Goal: Task Accomplishment & Management: Manage account settings

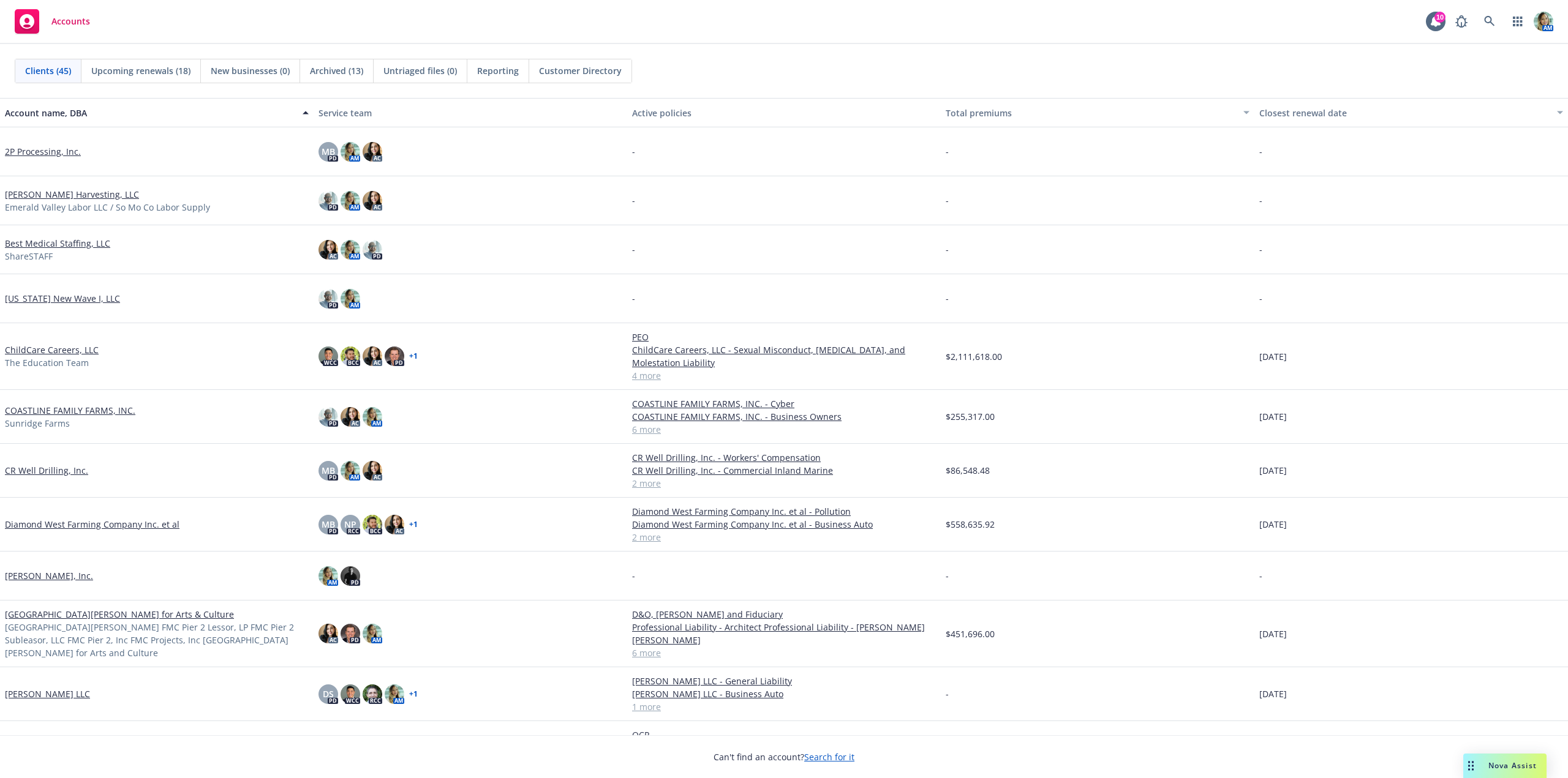
click at [72, 406] on link "COASTLINE FAMILY FARMS, INC." at bounding box center [70, 410] width 130 height 13
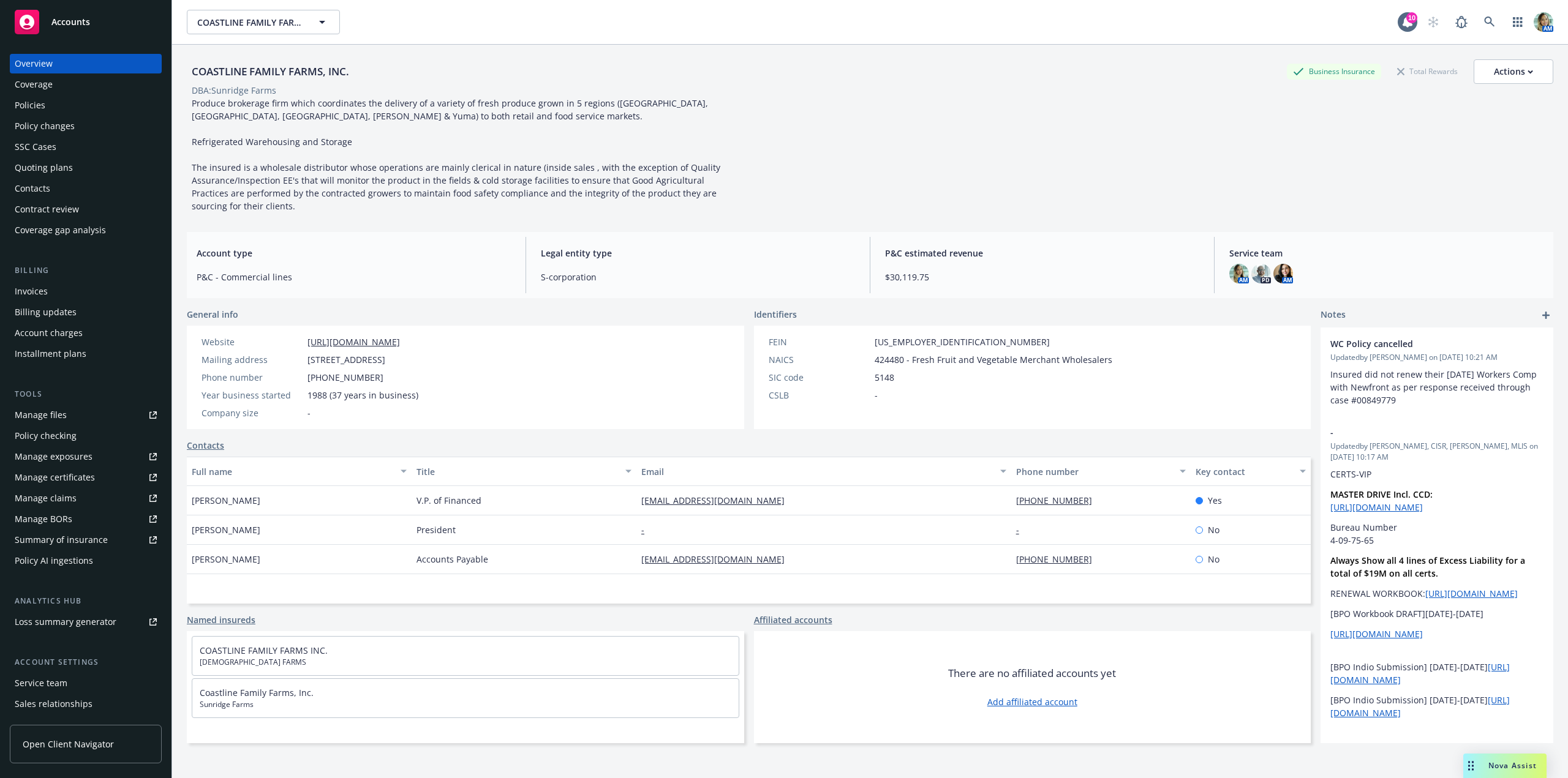
click at [46, 167] on div "Quoting plans" at bounding box center [43, 168] width 58 height 20
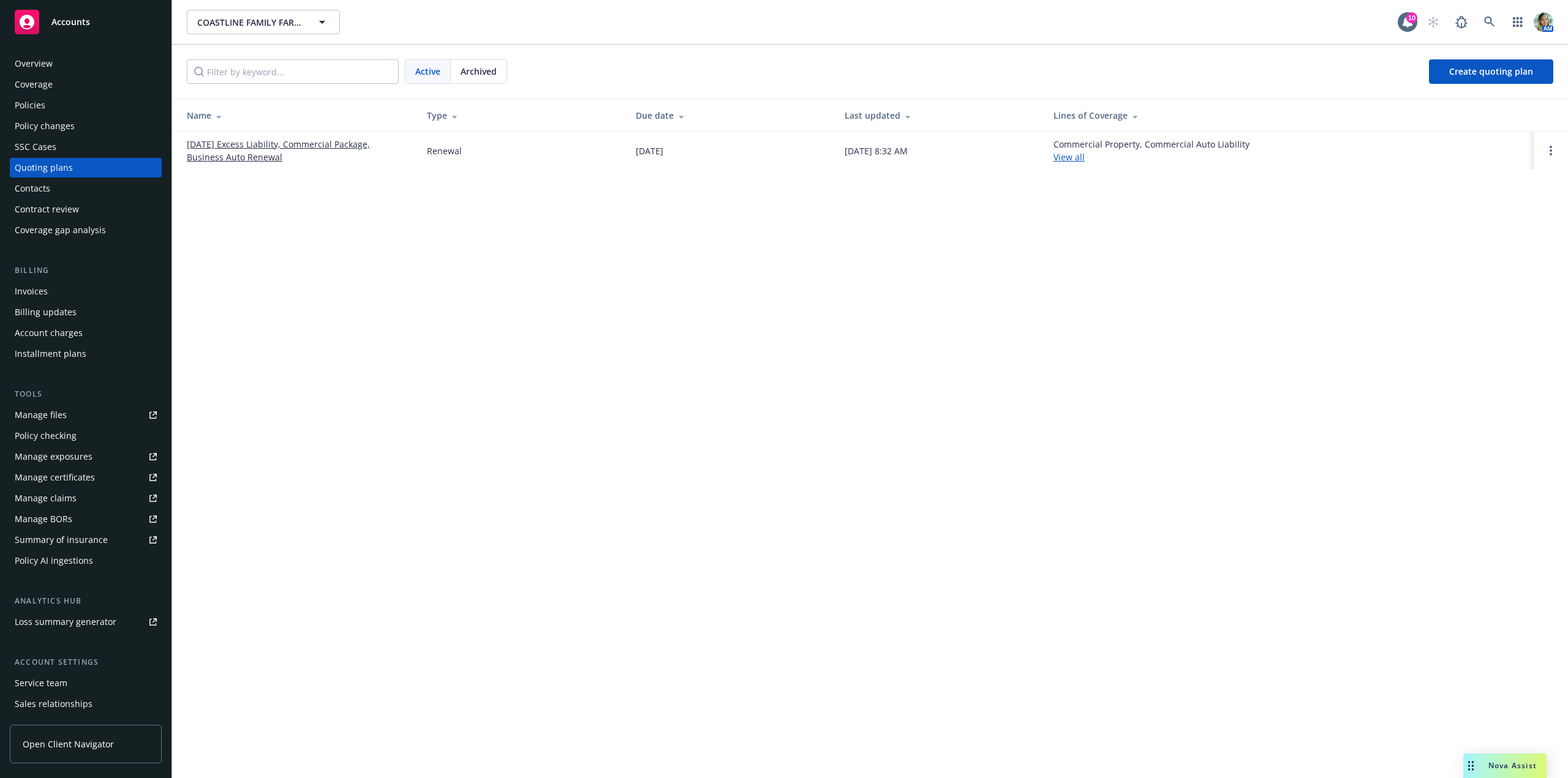
click at [257, 152] on link "01/20/26 Excess Liability, Commercial Package, Business Auto Renewal" at bounding box center [297, 151] width 221 height 26
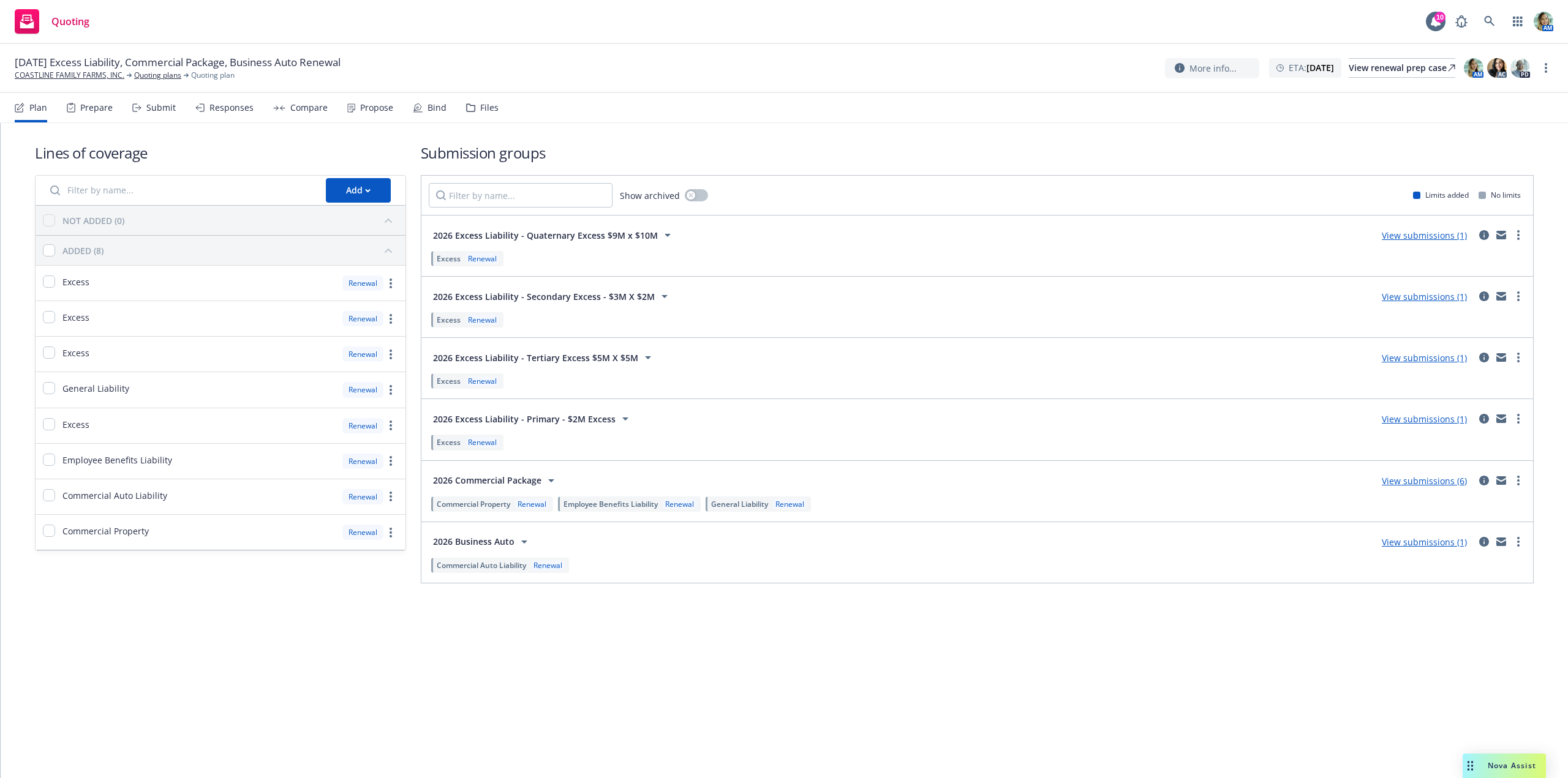
click at [1399, 481] on link "View submissions (6)" at bounding box center [1424, 481] width 85 height 12
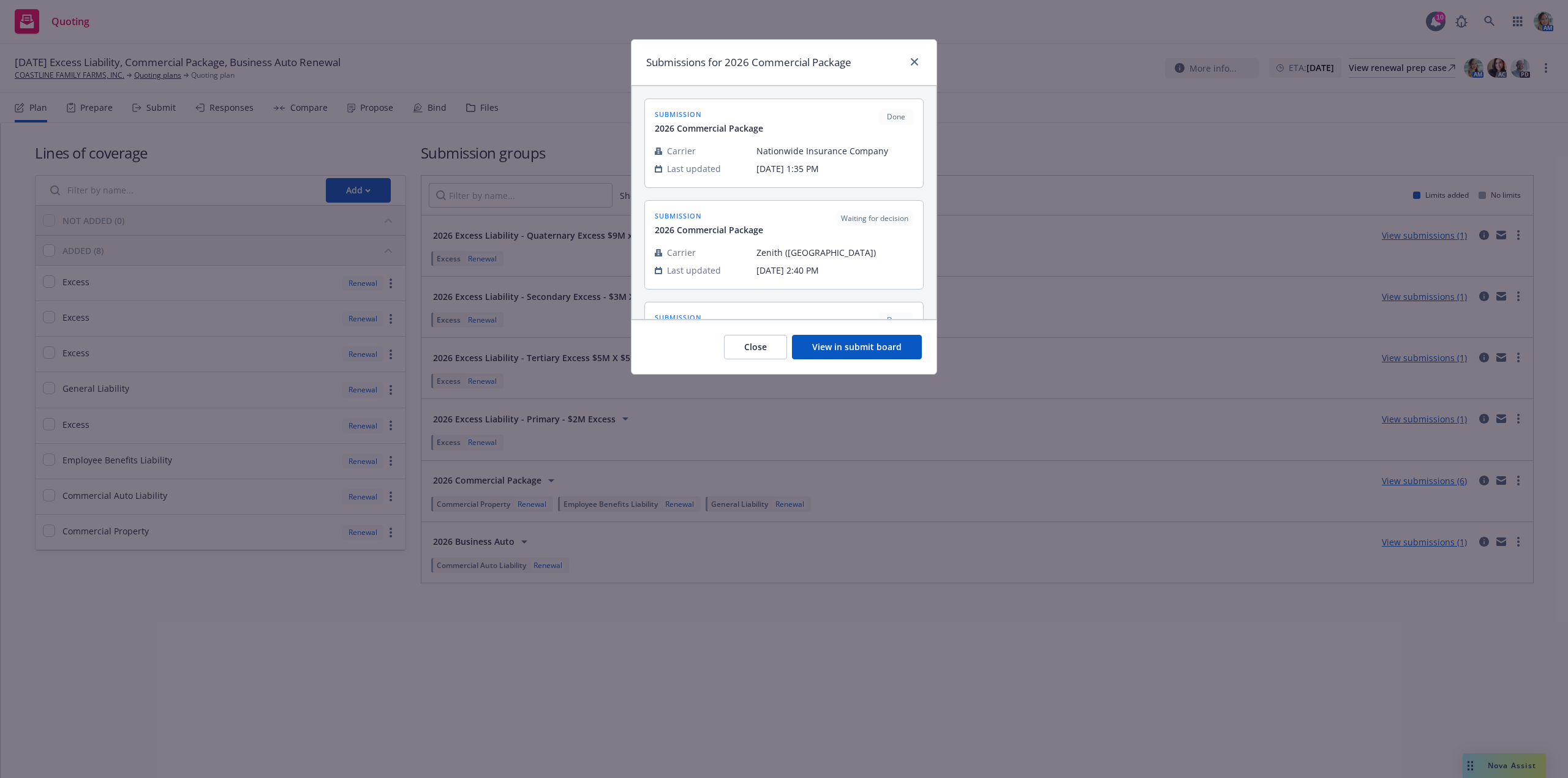
click at [844, 340] on button "View in submit board" at bounding box center [857, 347] width 130 height 25
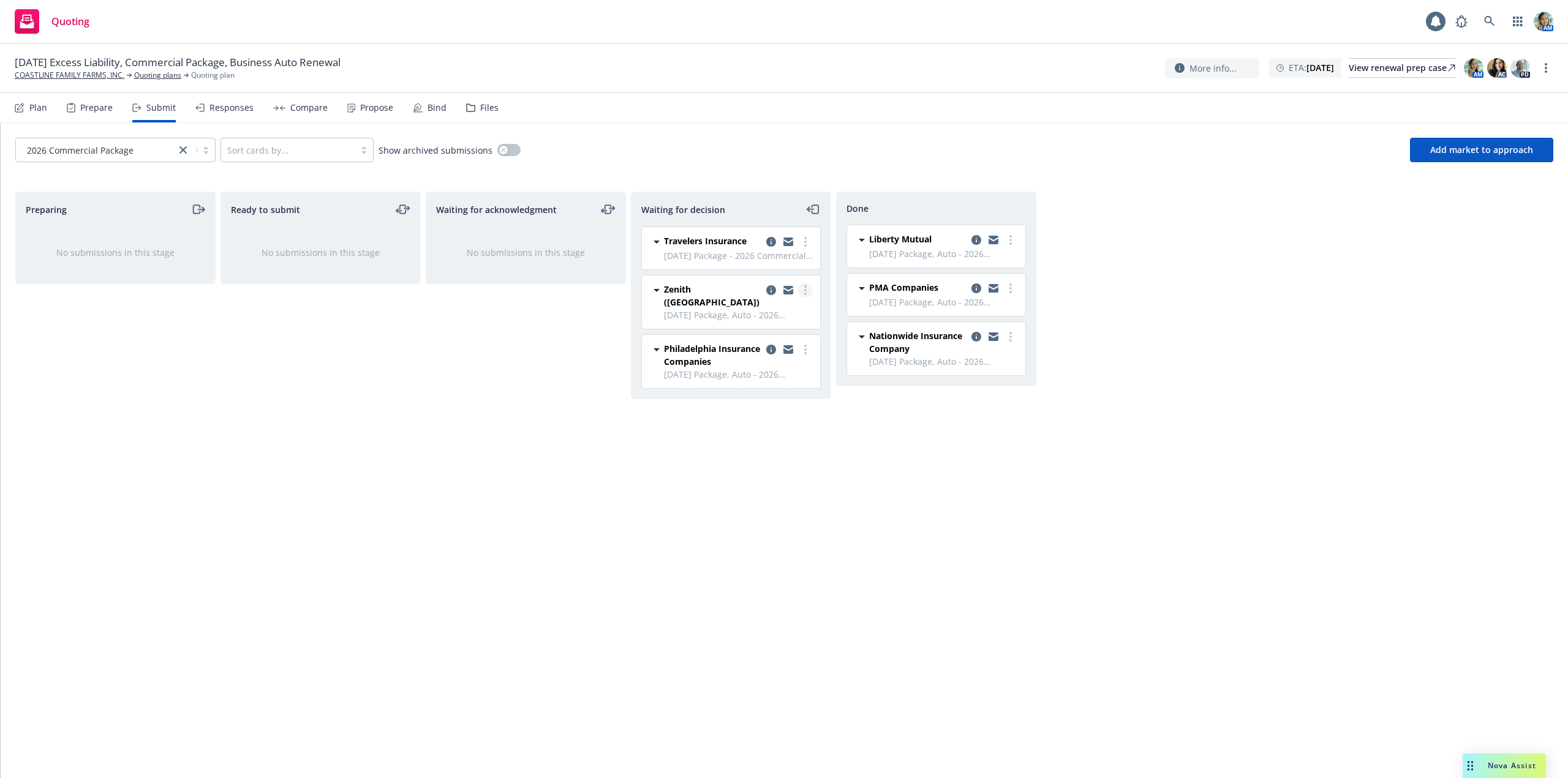
click at [806, 292] on icon "more" at bounding box center [806, 290] width 2 height 10
click at [765, 388] on span "Add declined decision" at bounding box center [749, 389] width 120 height 12
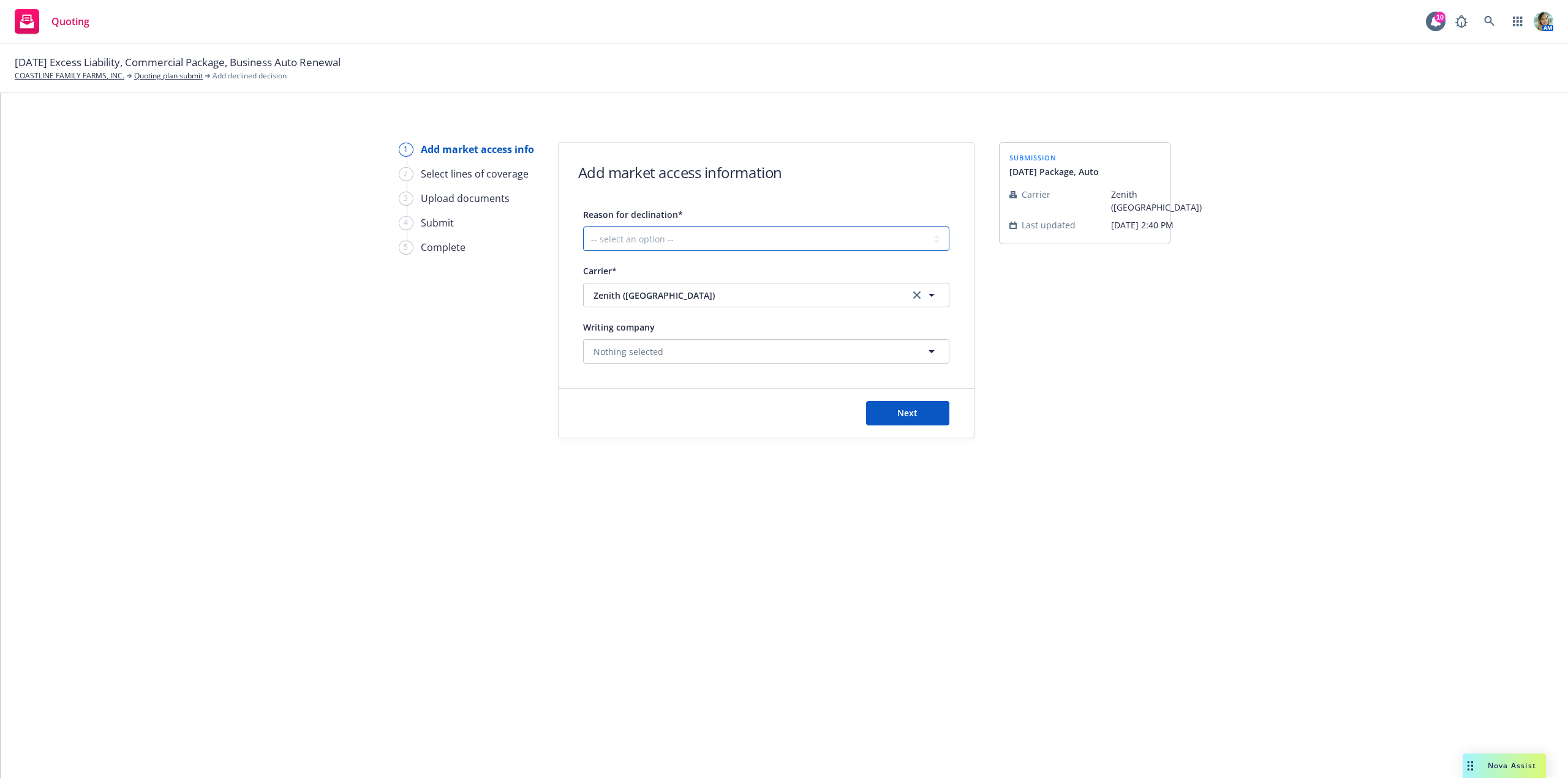
click at [679, 245] on select "-- select an option -- Cannot compete with other markets Carrier non-renewed Ca…" at bounding box center [765, 239] width 366 height 25
select select "DOES_NOT_FIT_UNDERWRITER_APPETITE"
click at [583, 227] on select "-- select an option -- Cannot compete with other markets Carrier non-renewed Ca…" at bounding box center [765, 239] width 366 height 25
click at [899, 414] on span "Next" at bounding box center [907, 413] width 20 height 12
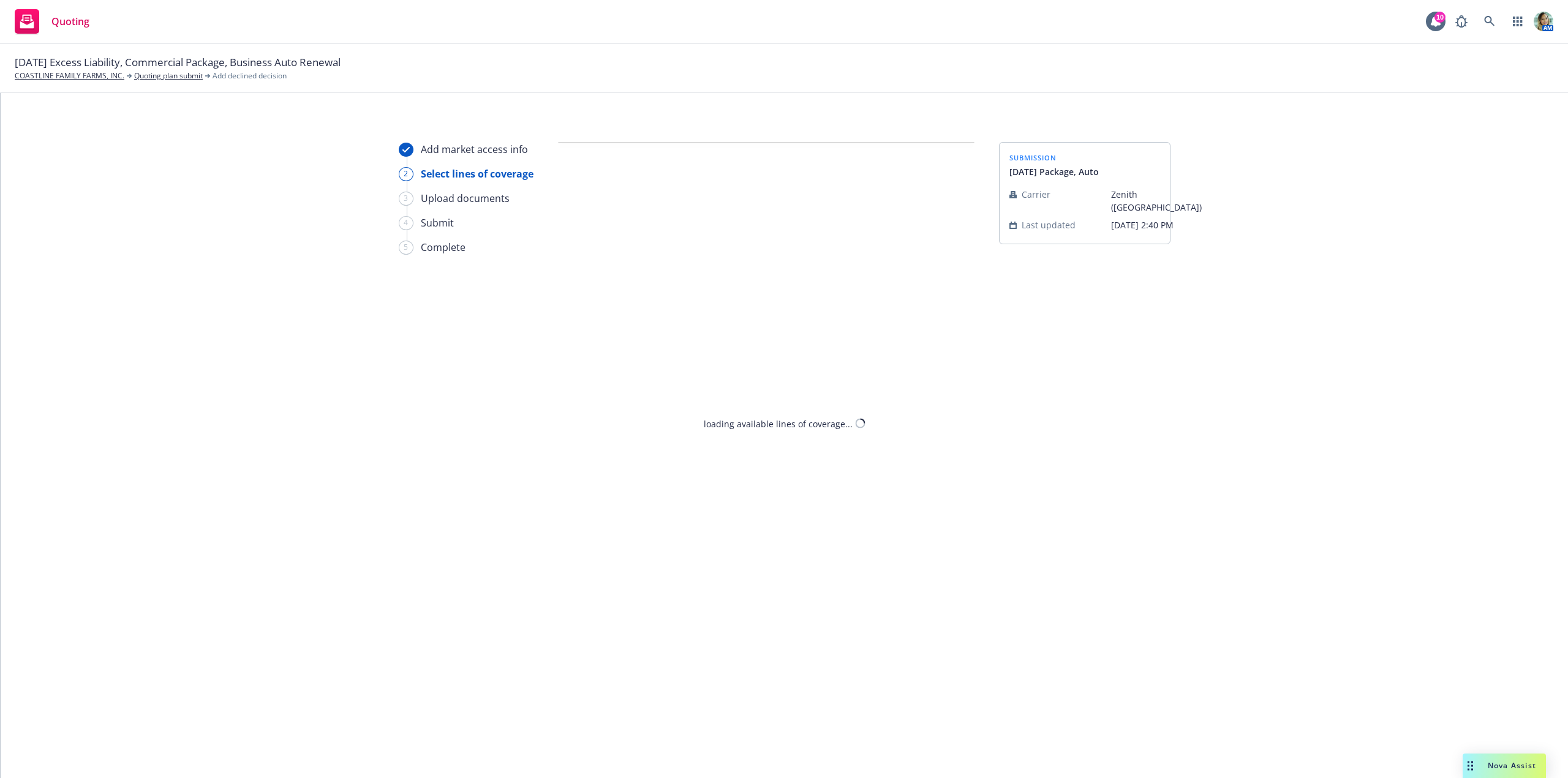
select select "DOES_NOT_FIT_UNDERWRITER_APPETITE"
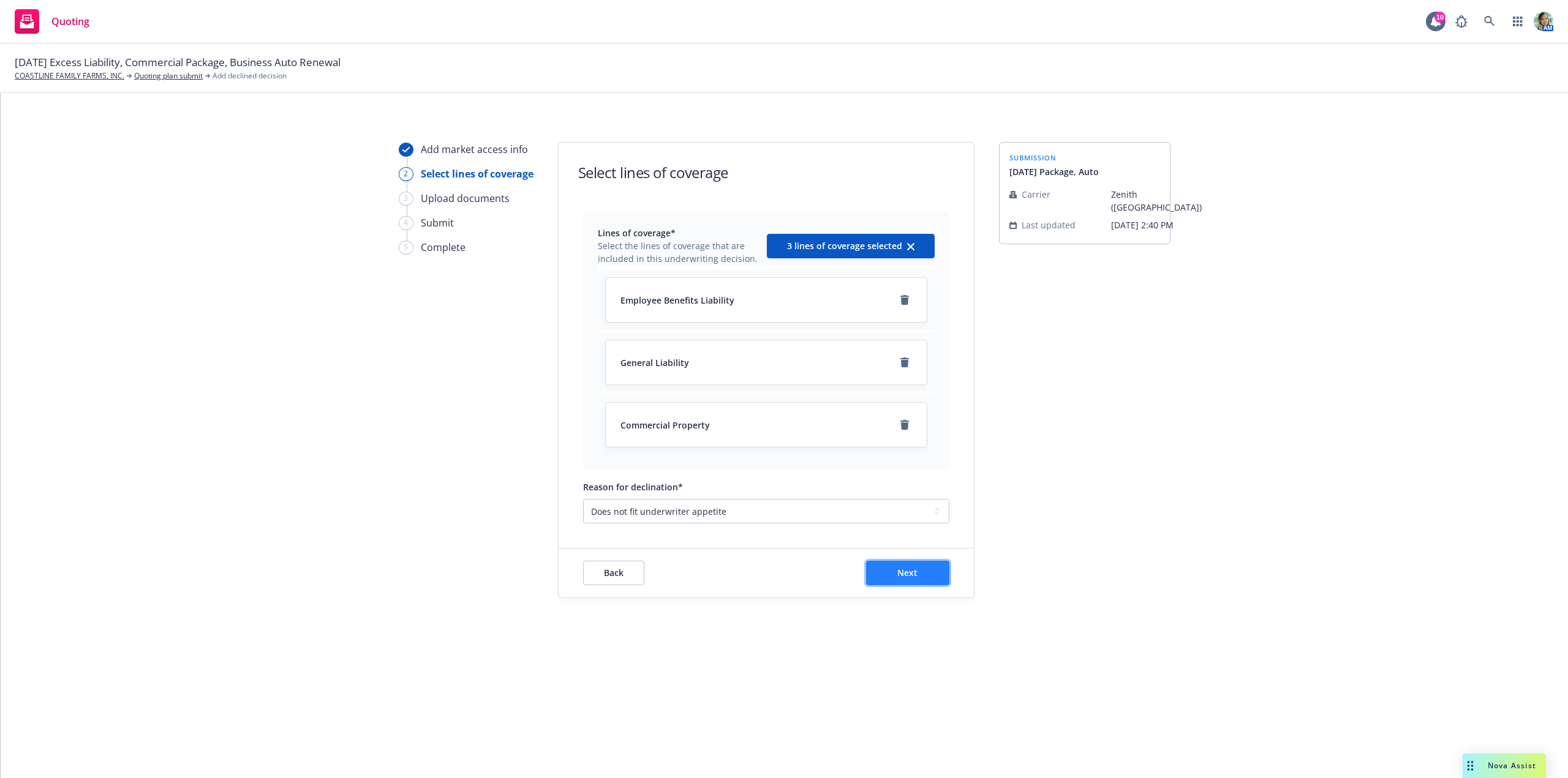
click at [904, 568] on span "Next" at bounding box center [907, 573] width 20 height 12
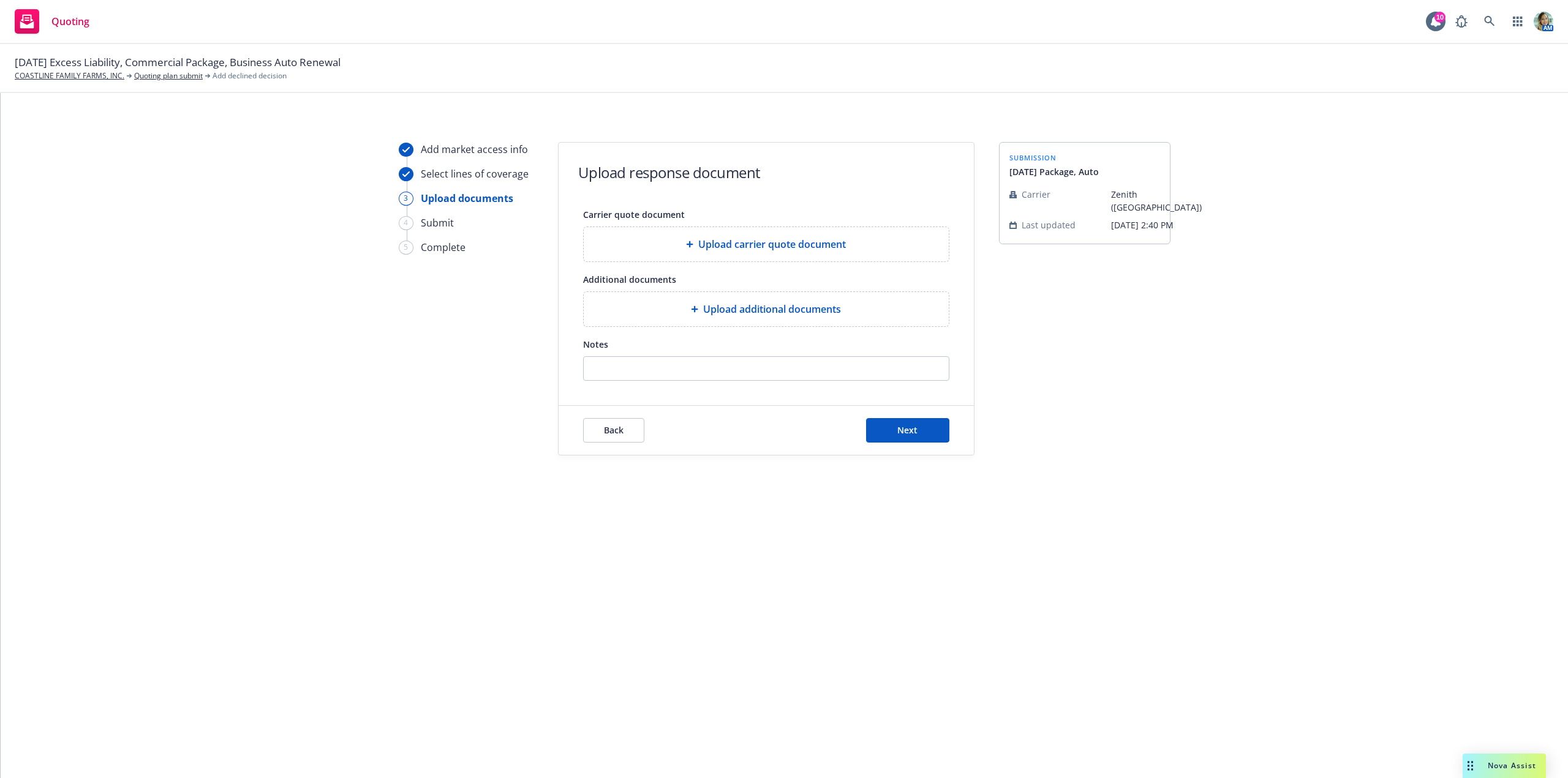
click at [771, 305] on span "Upload additional documents" at bounding box center [772, 309] width 138 height 15
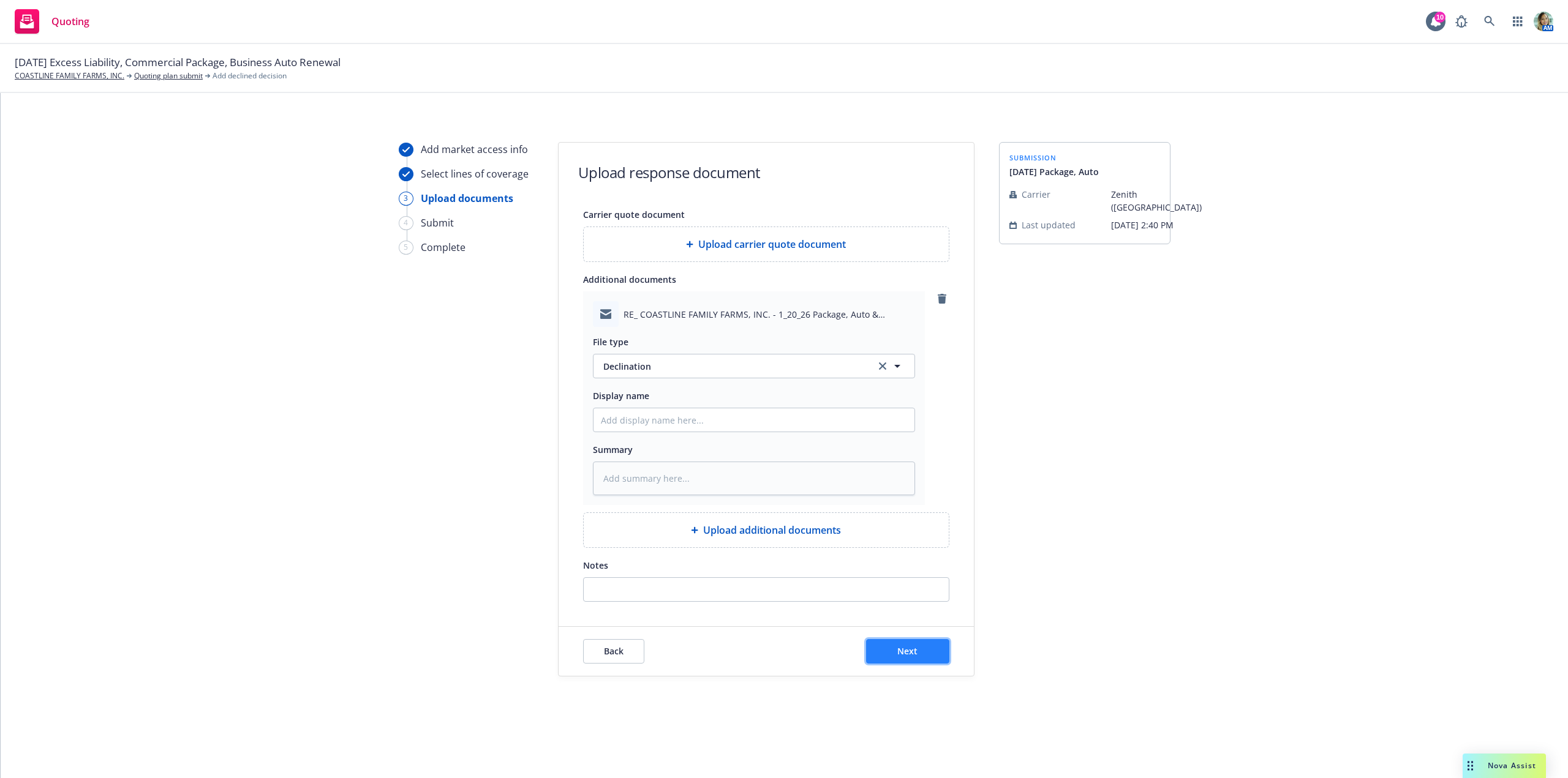
click at [921, 644] on button "Next" at bounding box center [907, 651] width 83 height 25
type textarea "x"
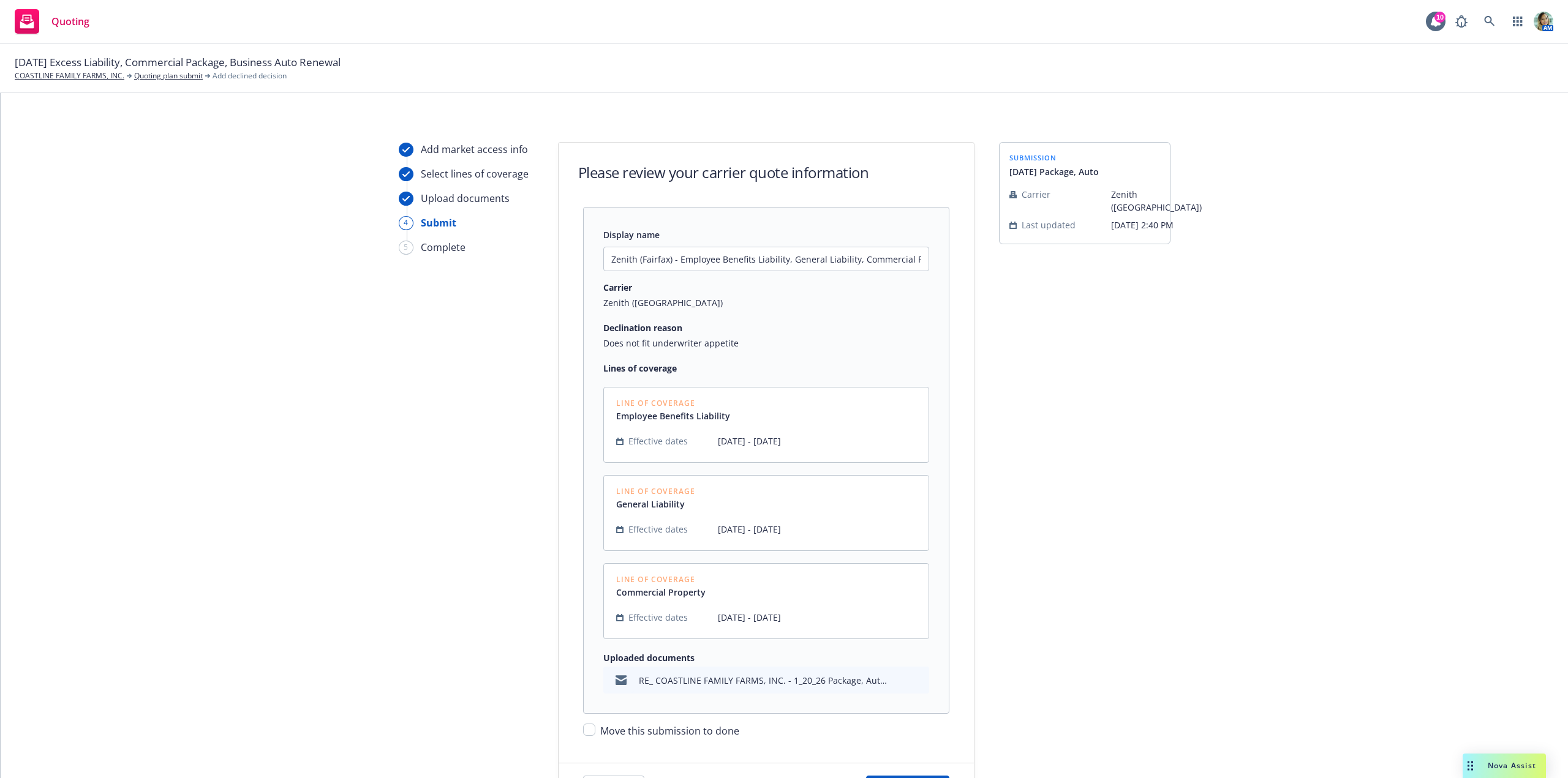
scroll to position [113, 0]
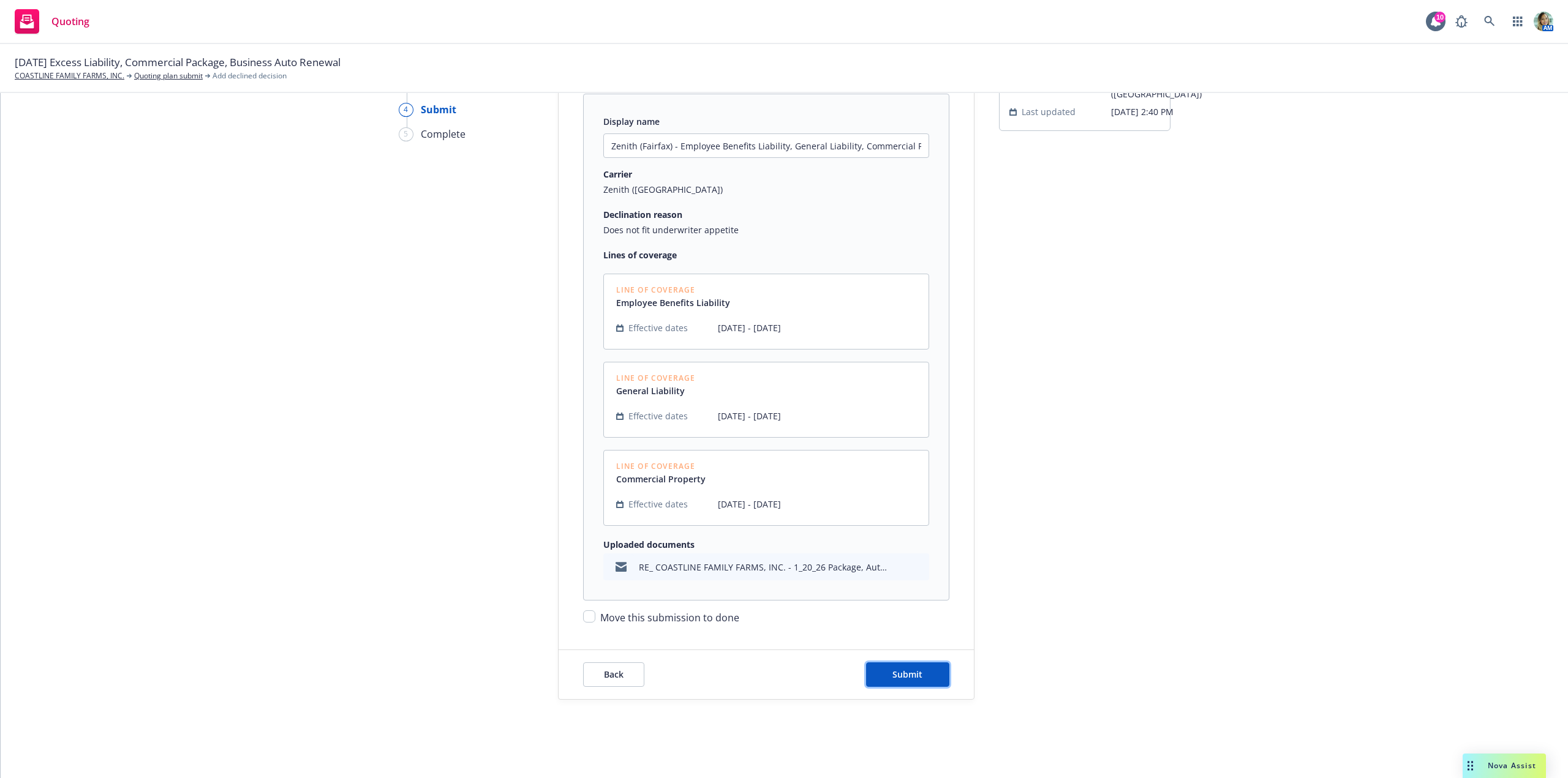
click at [922, 667] on button "Submit" at bounding box center [907, 674] width 83 height 25
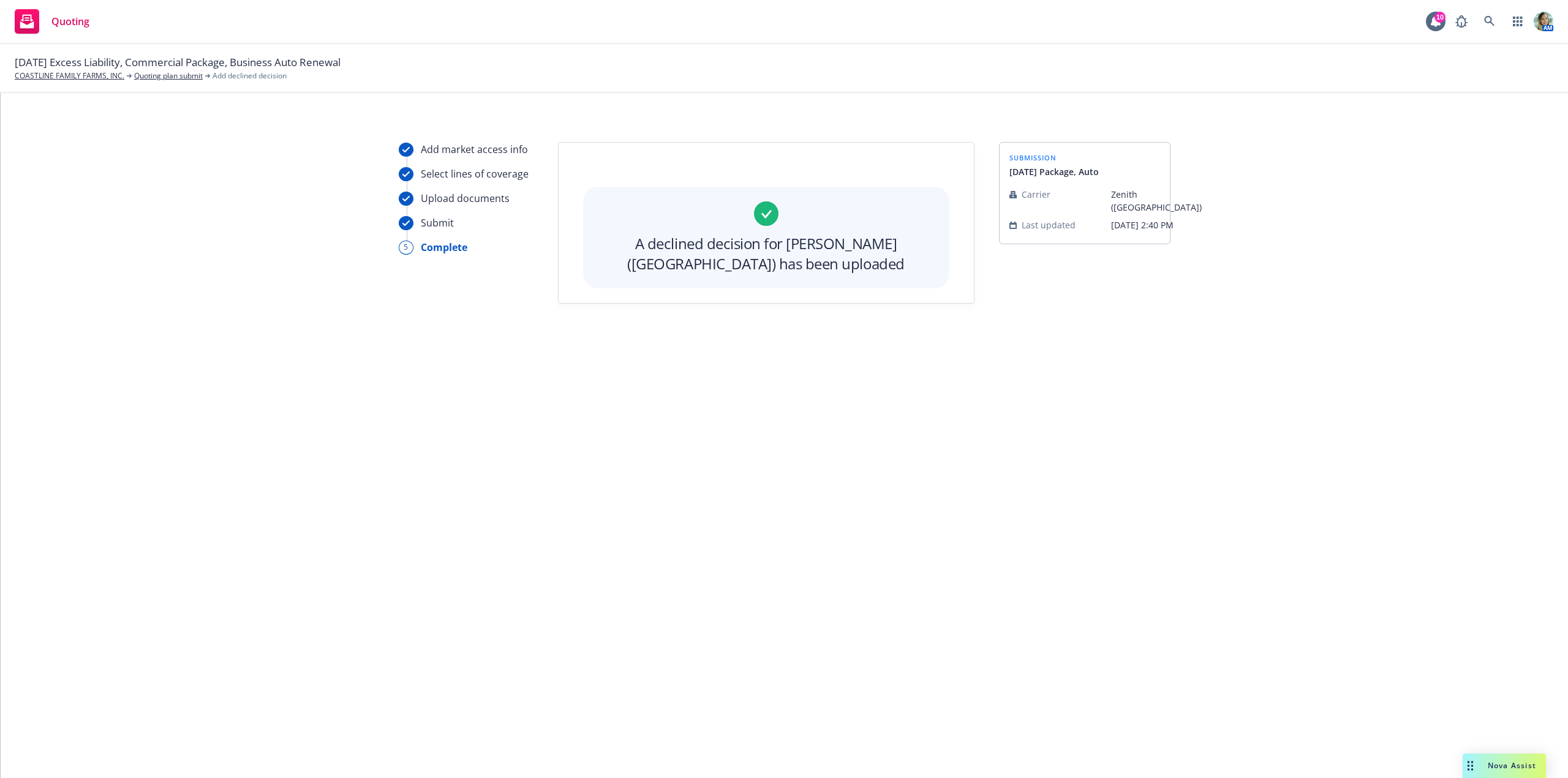
scroll to position [0, 0]
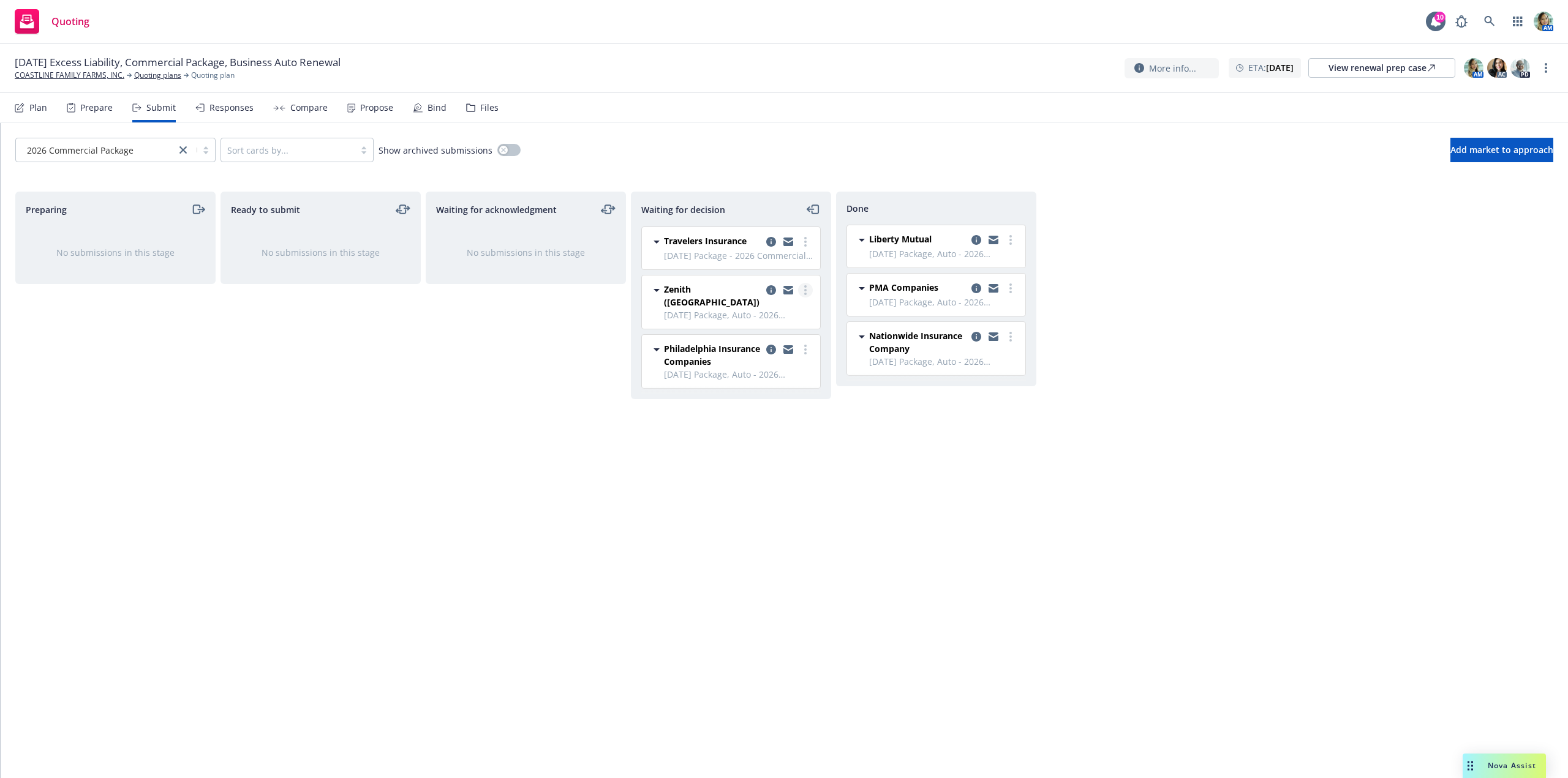
click at [805, 292] on icon "more" at bounding box center [806, 290] width 2 height 10
click at [778, 340] on link "Move to done" at bounding box center [750, 339] width 122 height 25
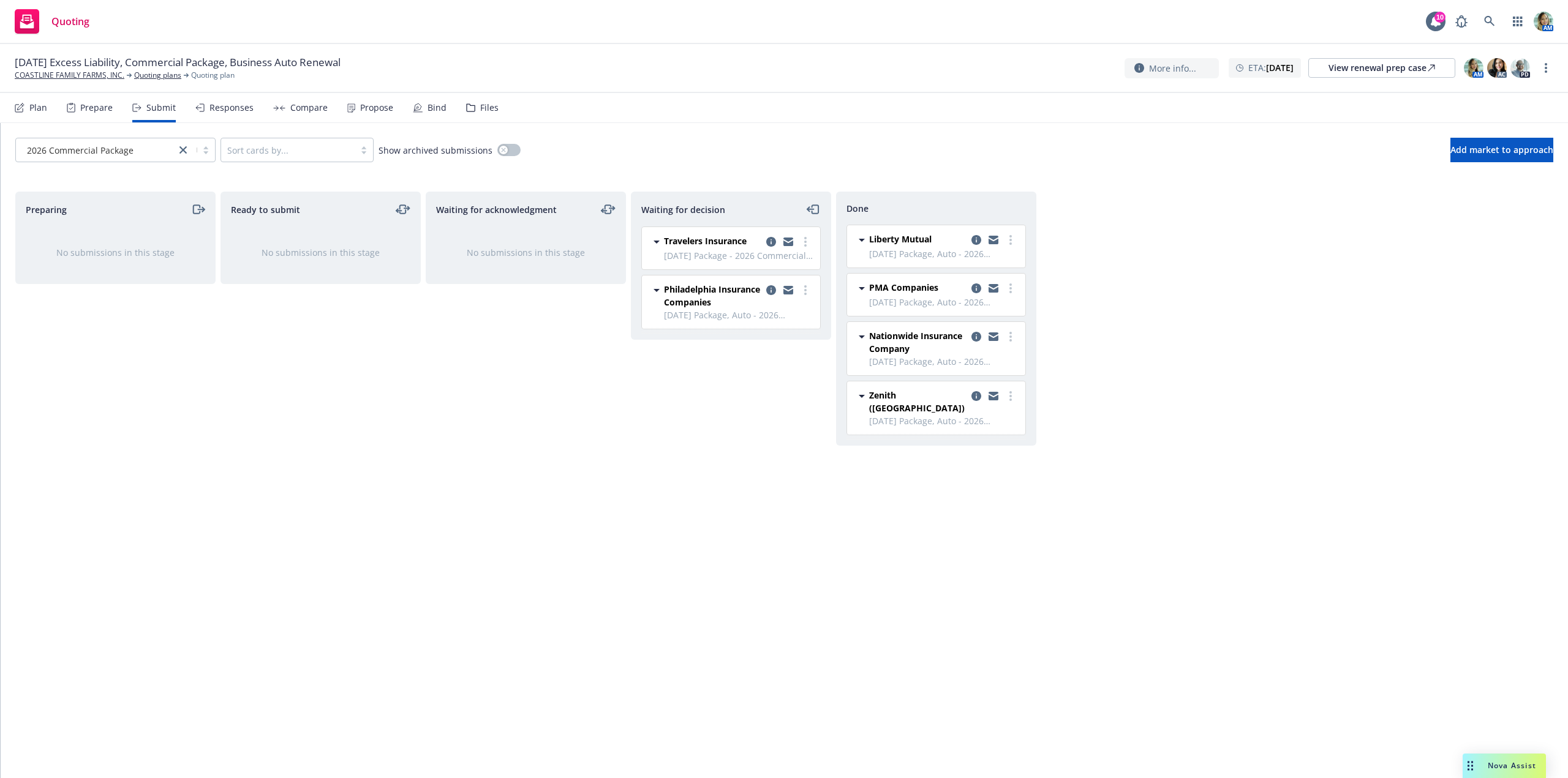
click at [541, 378] on div "Waiting for acknowledgment No submissions in this stage" at bounding box center [526, 471] width 200 height 561
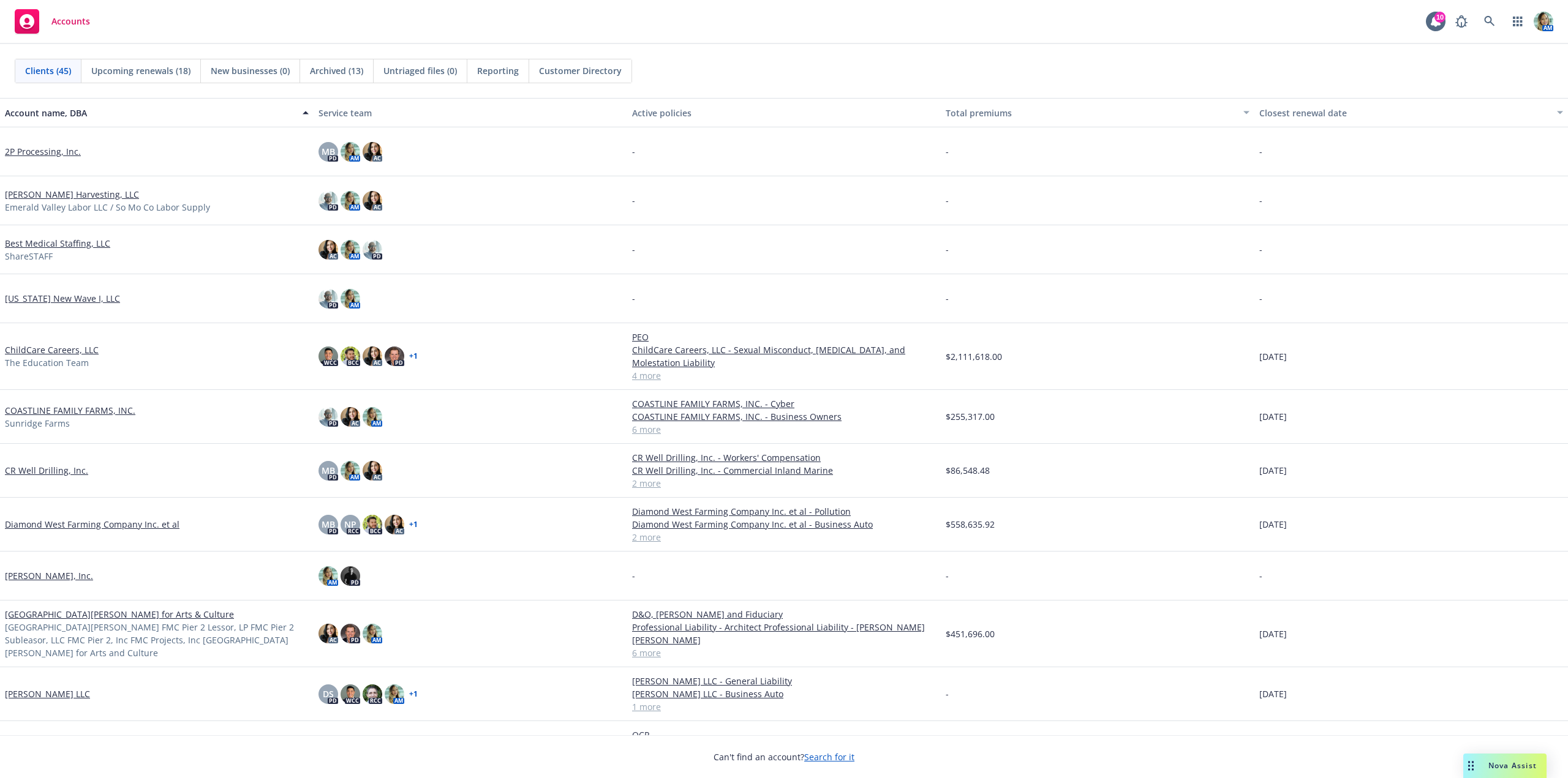
click at [58, 411] on link "COASTLINE FAMILY FARMS, INC." at bounding box center [70, 410] width 130 height 13
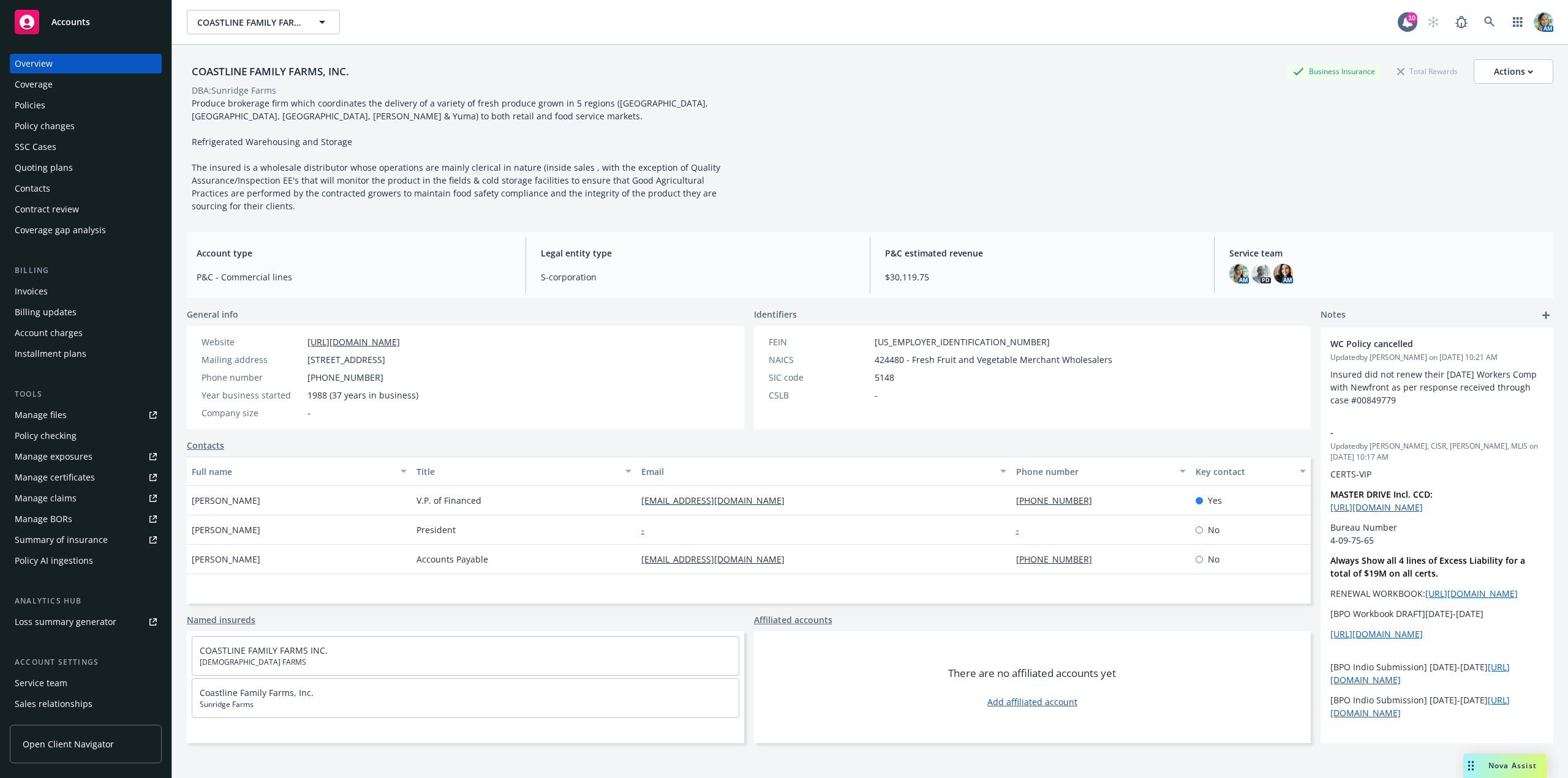
click at [55, 169] on div "Quoting plans" at bounding box center [43, 168] width 58 height 20
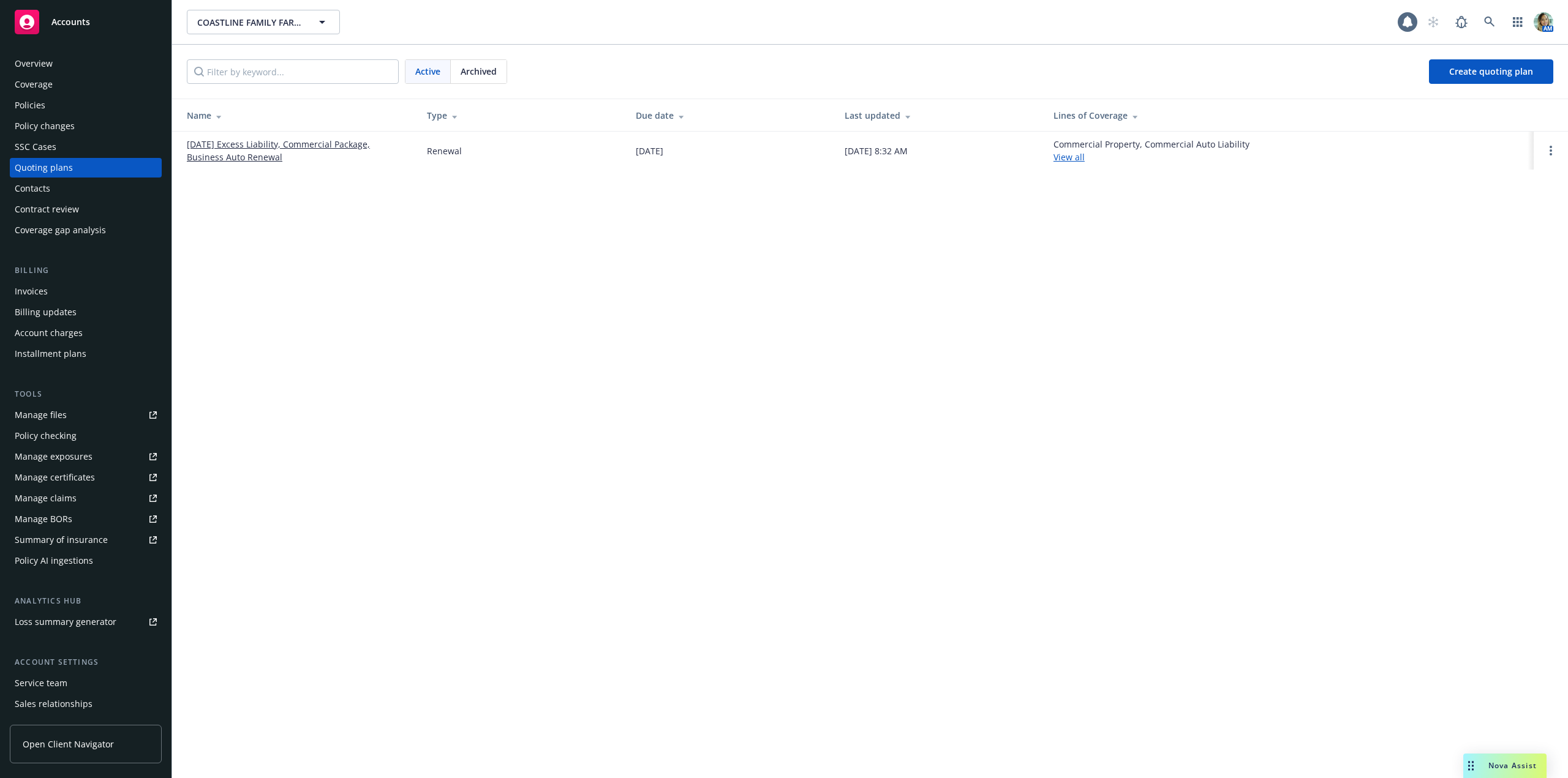
click at [271, 155] on link "[DATE] Excess Liability, Commercial Package, Business Auto Renewal" at bounding box center [297, 151] width 221 height 26
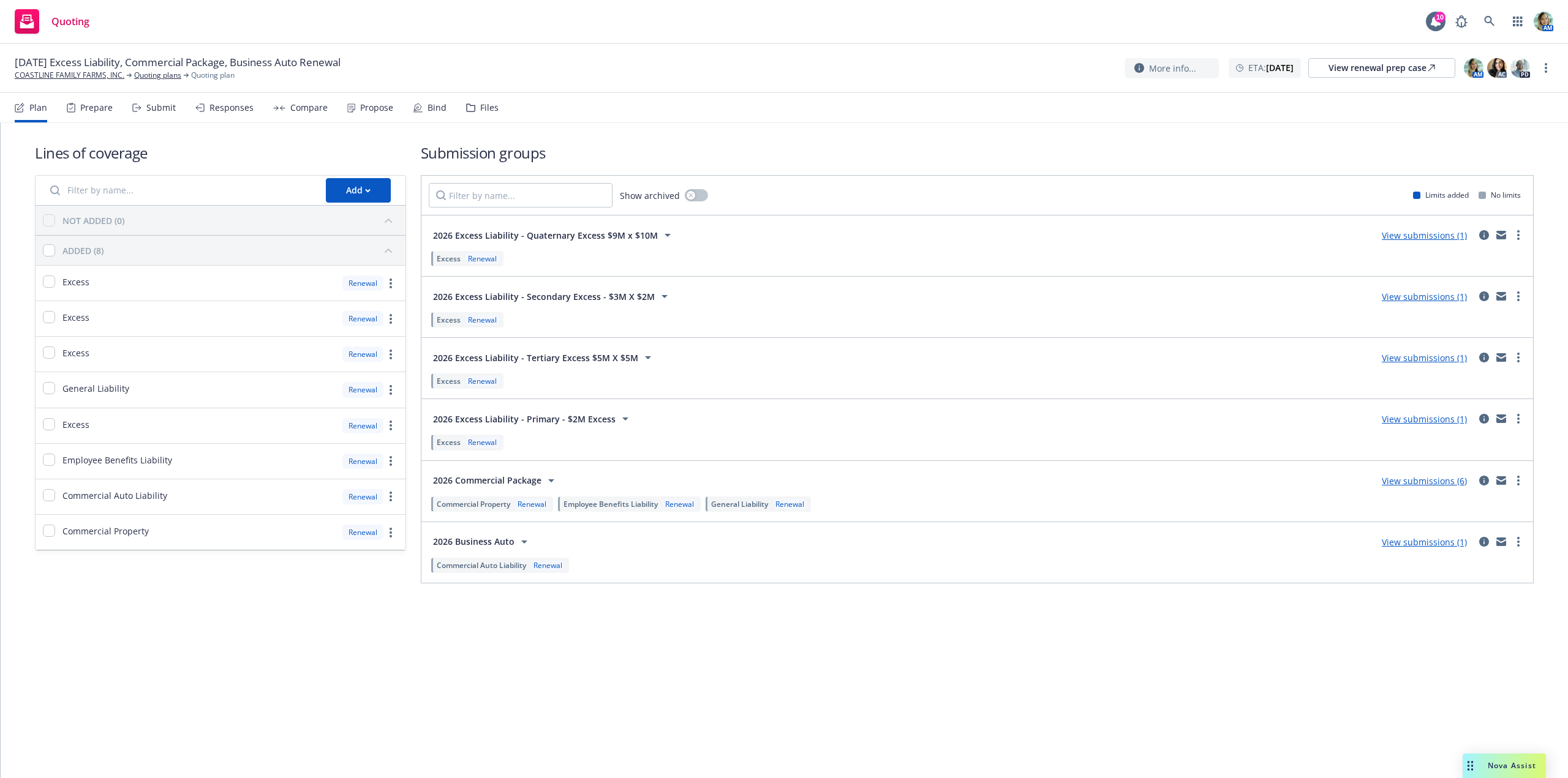
click at [1396, 479] on link "View submissions (6)" at bounding box center [1424, 481] width 85 height 12
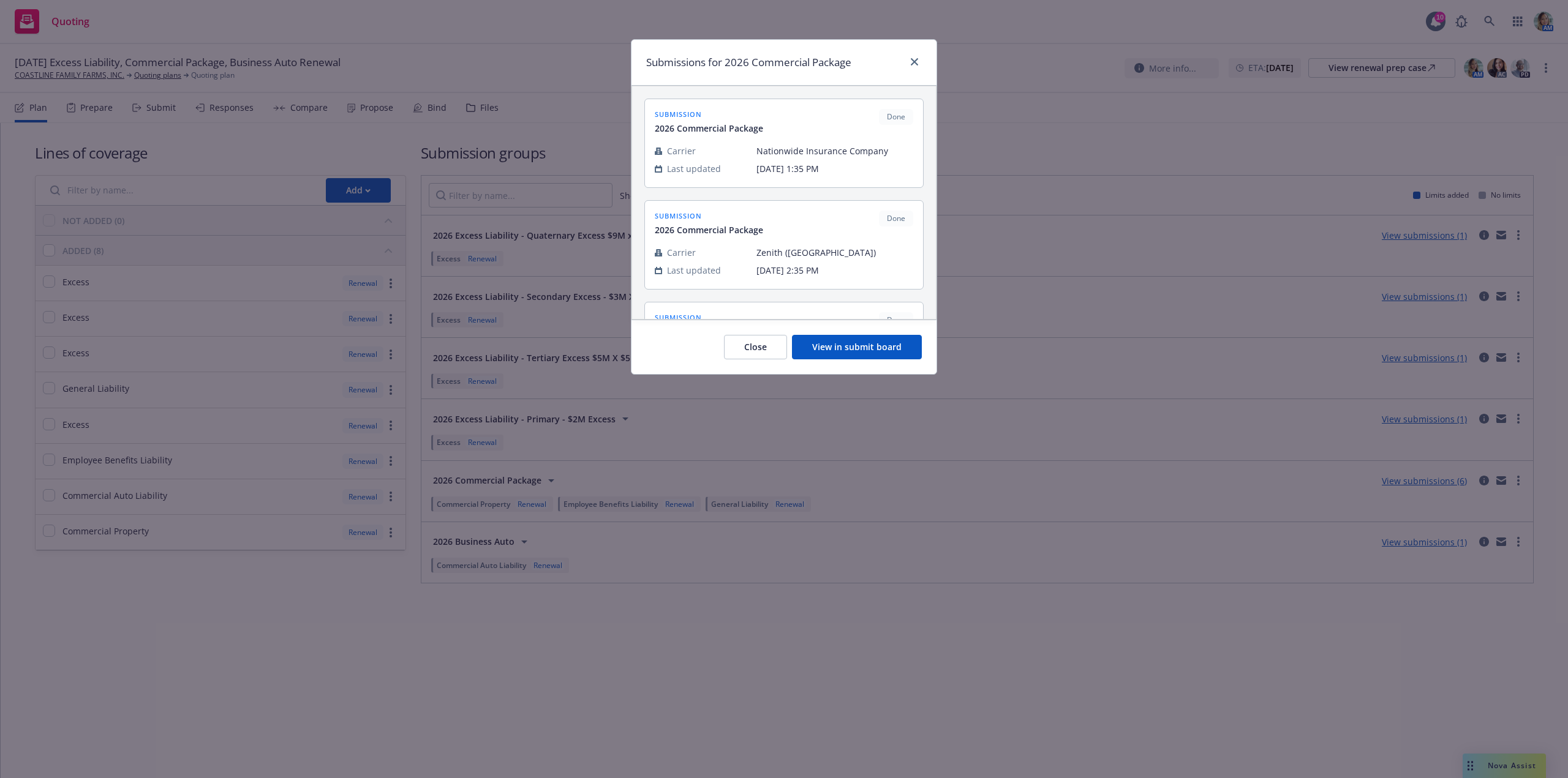
click at [827, 355] on button "View in submit board" at bounding box center [857, 347] width 130 height 25
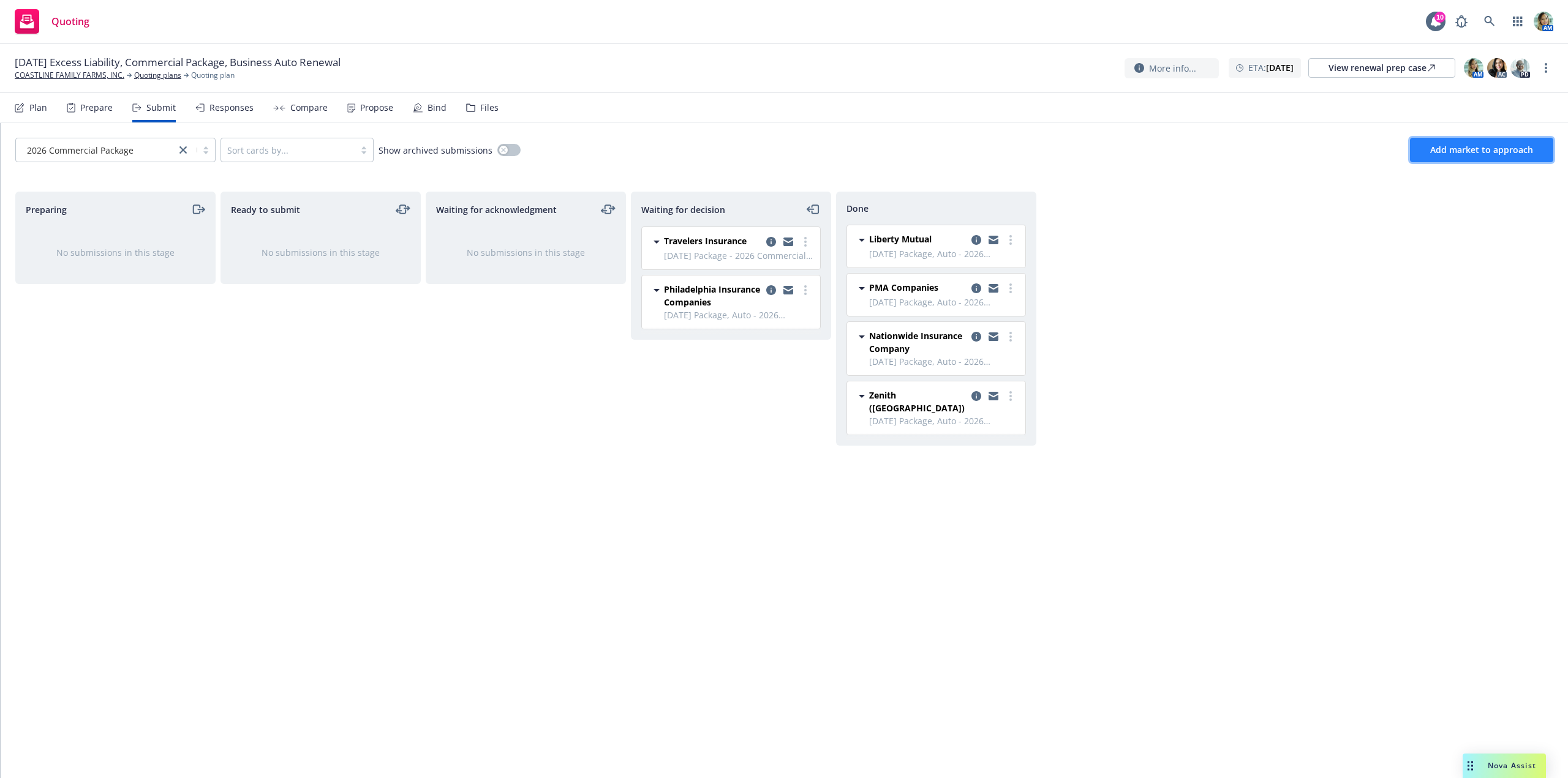
click at [1478, 153] on span "Add market to approach" at bounding box center [1481, 150] width 103 height 12
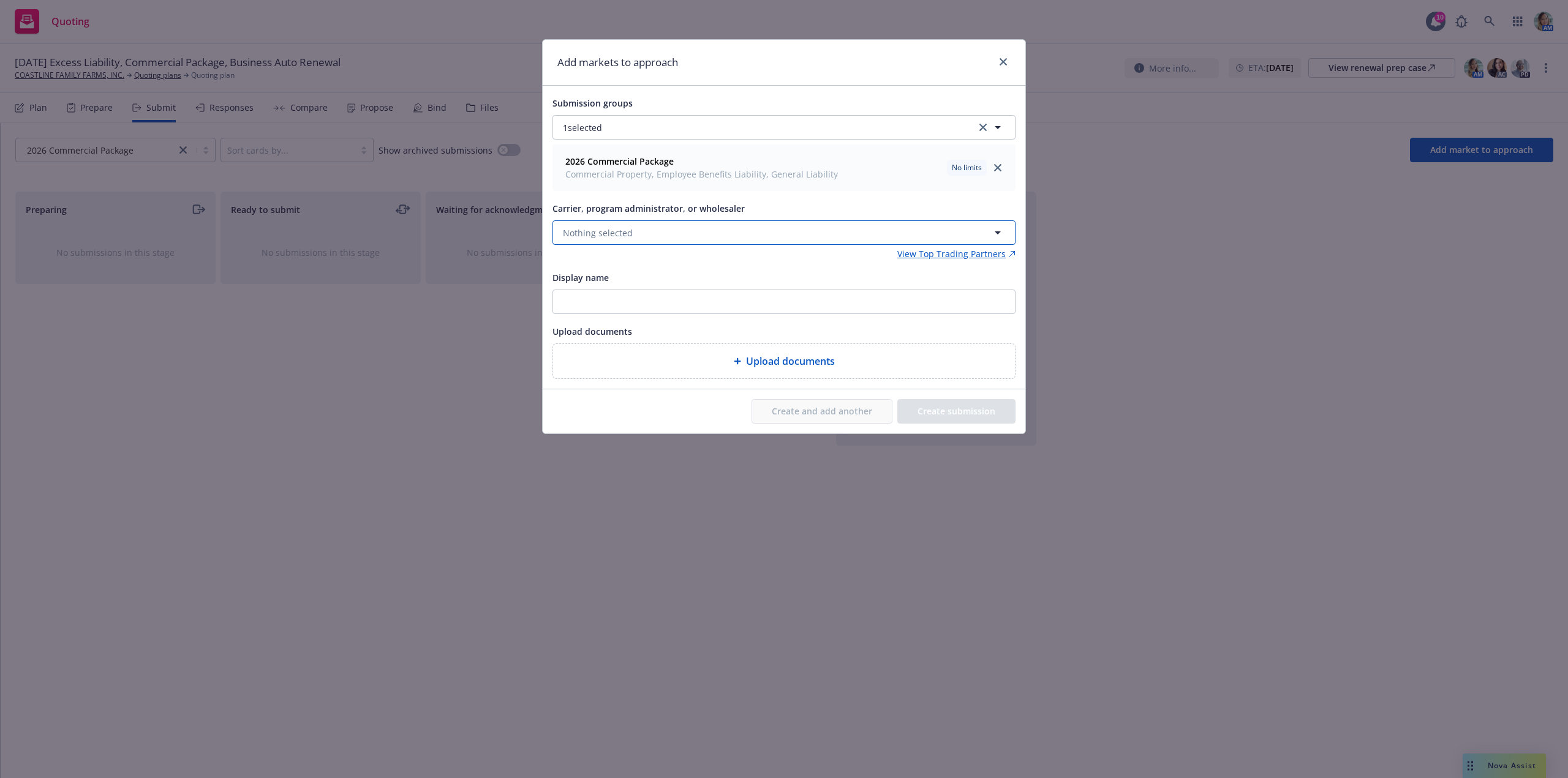
click at [625, 233] on span "Nothing selected" at bounding box center [598, 233] width 70 height 13
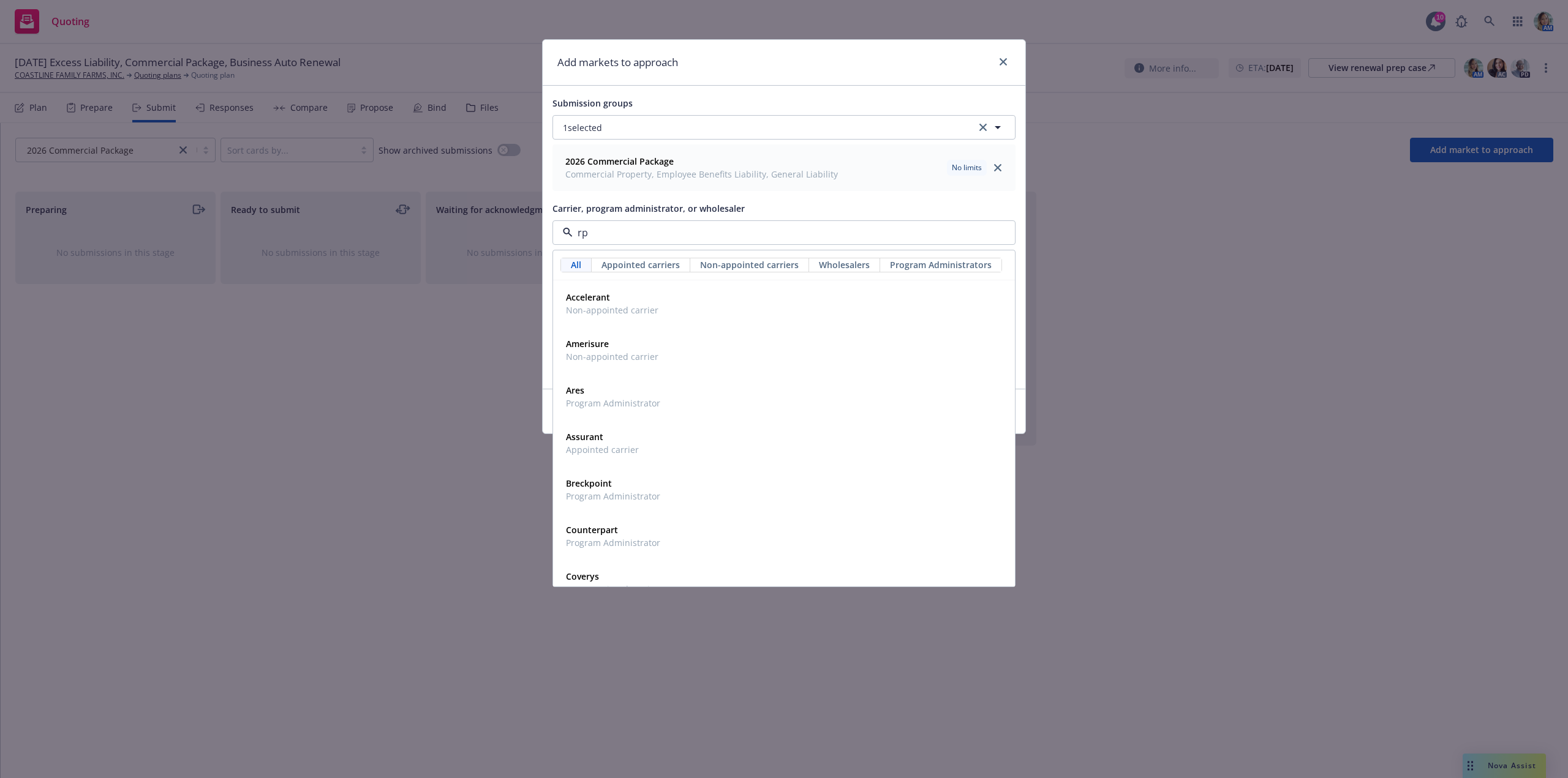
type input "rps"
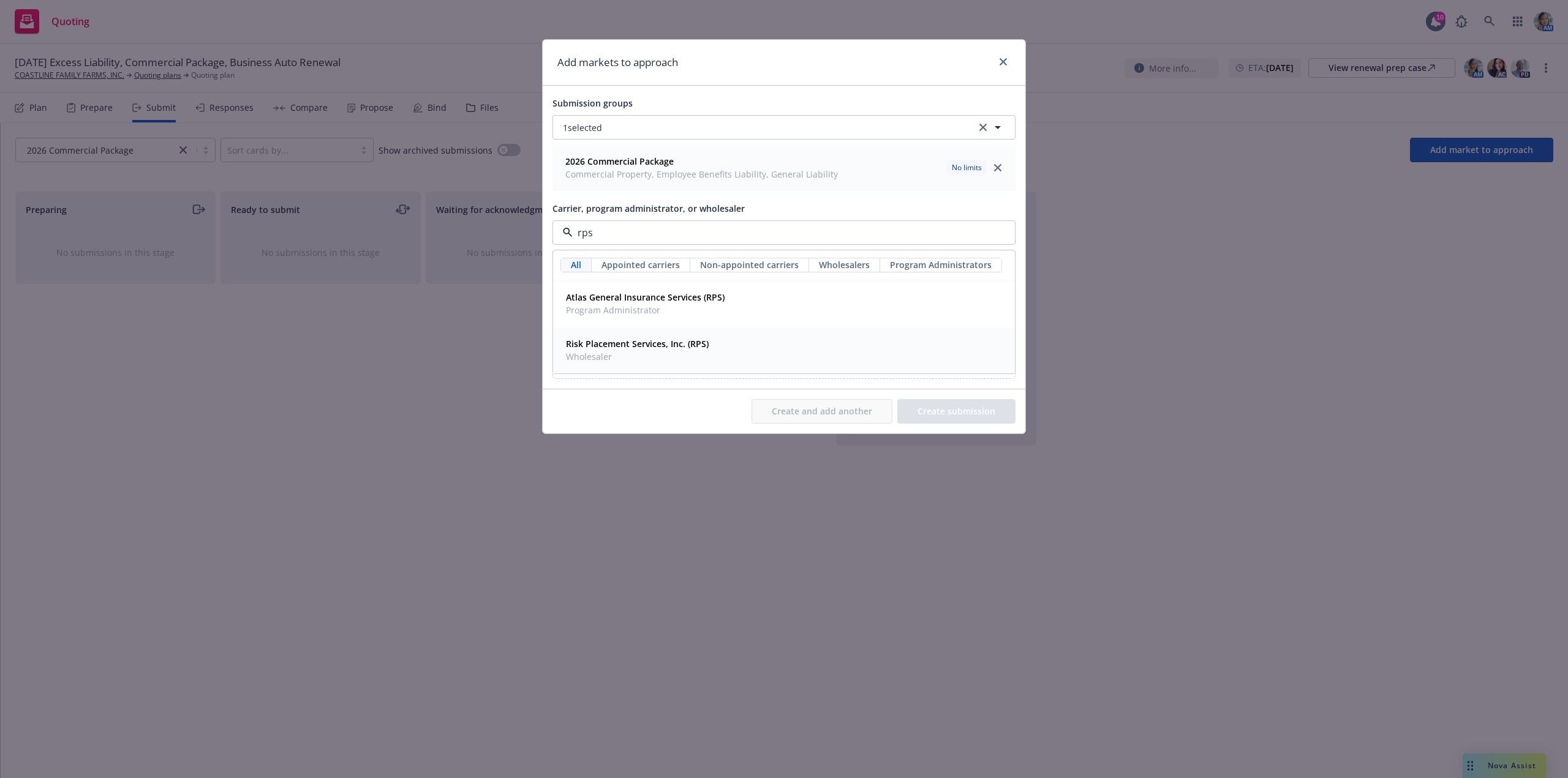
click at [609, 342] on strong "Risk Placement Services, Inc. (RPS)" at bounding box center [637, 344] width 143 height 12
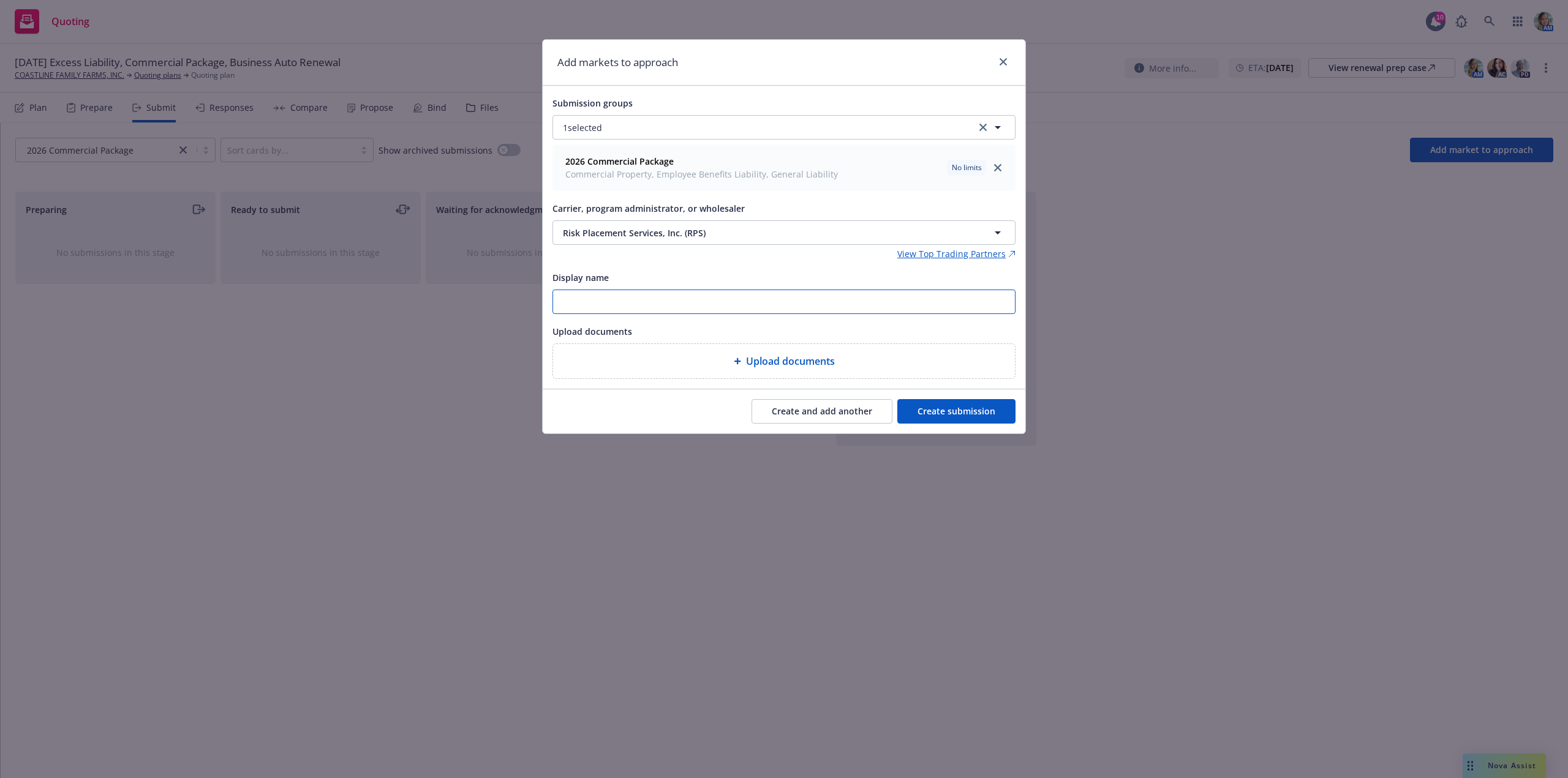
click at [585, 300] on input "Display name" at bounding box center [784, 302] width 462 height 24
type input "[DATE] General Liability"
click at [976, 423] on button "Create submission" at bounding box center [957, 411] width 118 height 25
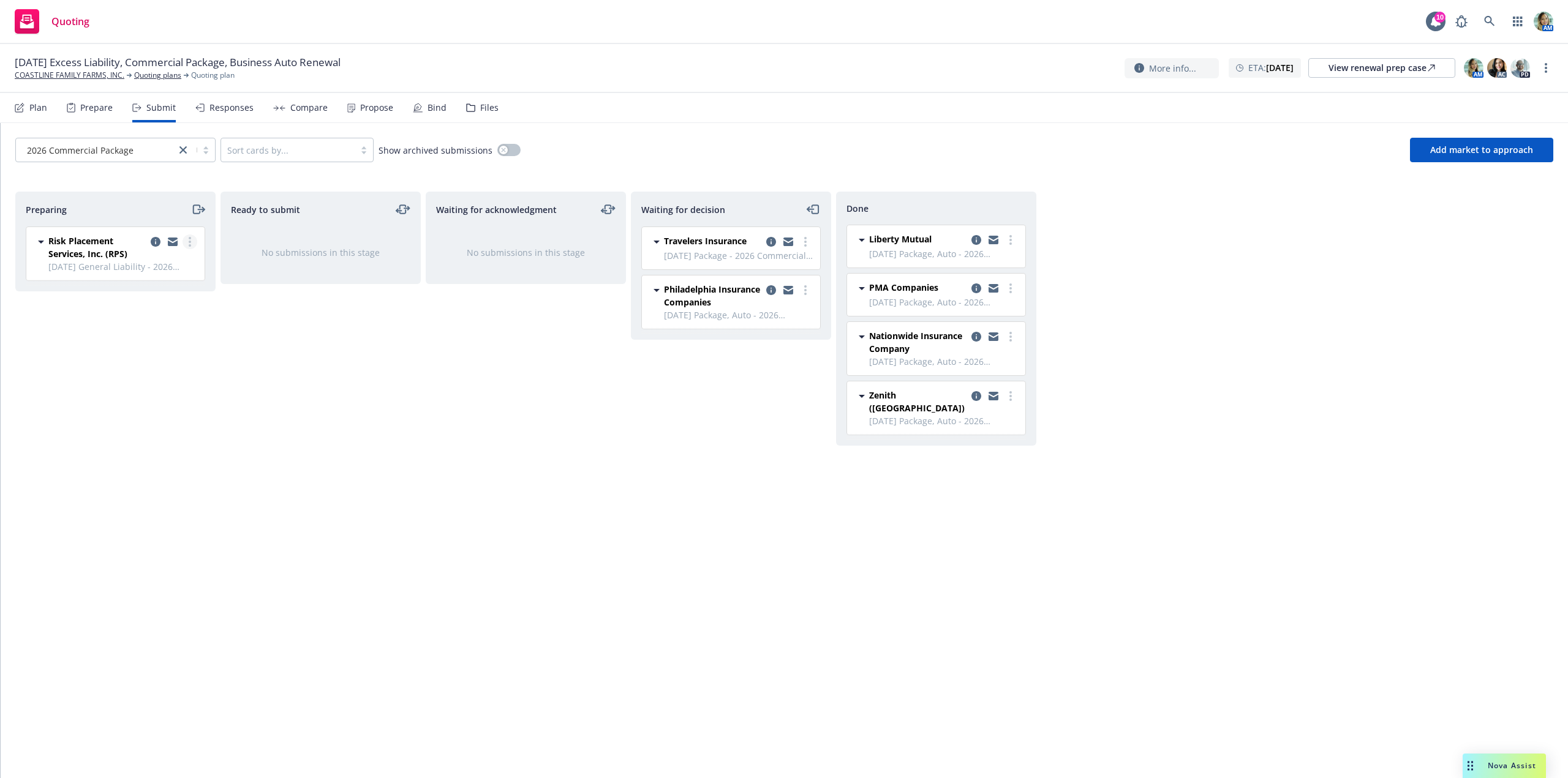
click at [188, 248] on link "more" at bounding box center [189, 242] width 15 height 15
click at [161, 286] on span "Log acknowledgement" at bounding box center [134, 291] width 120 height 12
click at [539, 434] on div "Waiting for acknowledgment No submissions in this stage" at bounding box center [526, 471] width 200 height 561
click at [104, 75] on link "COASTLINE FAMILY FARMS, INC." at bounding box center [69, 75] width 109 height 11
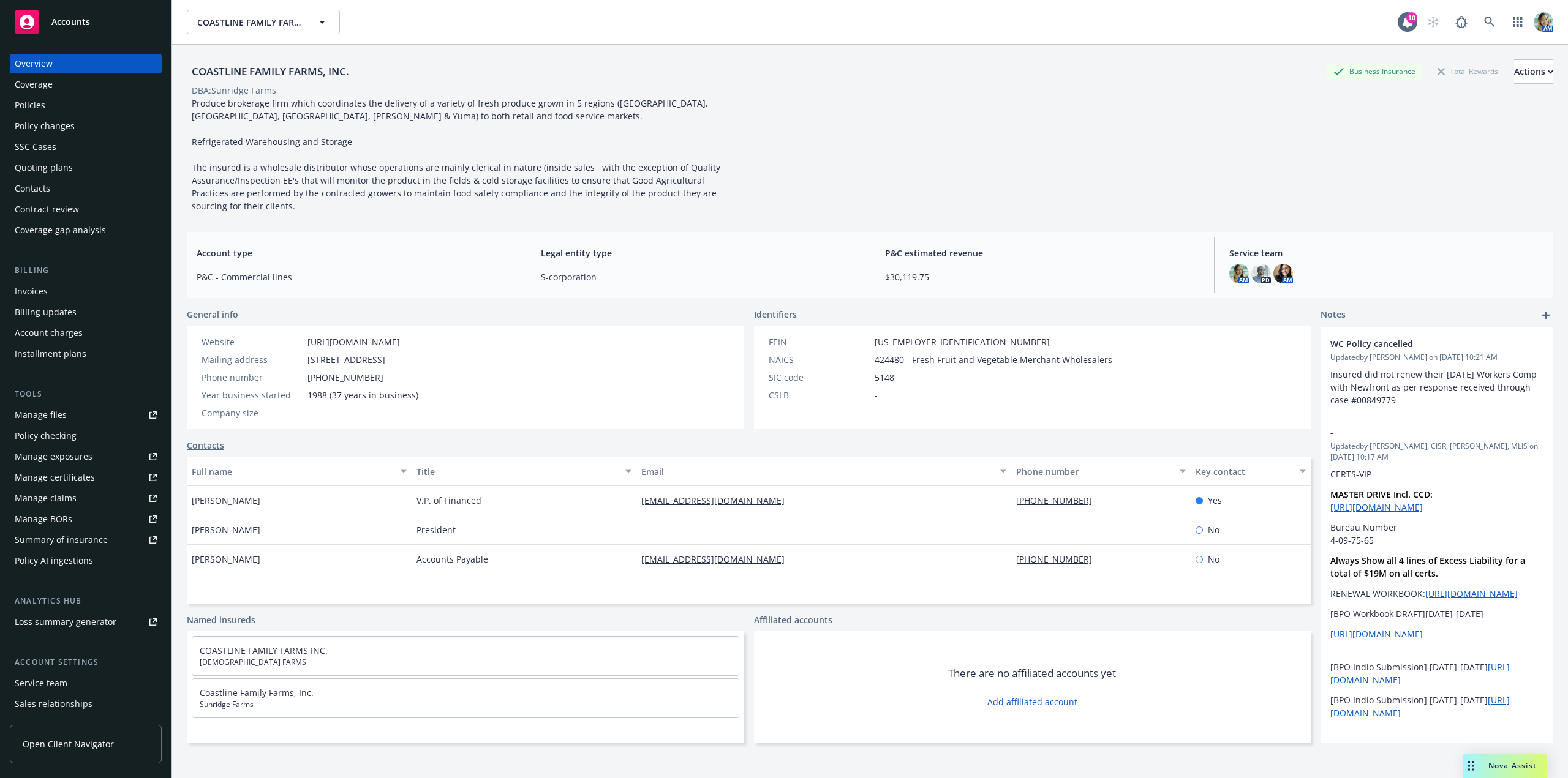
click at [48, 108] on div "Policies" at bounding box center [86, 106] width 142 height 20
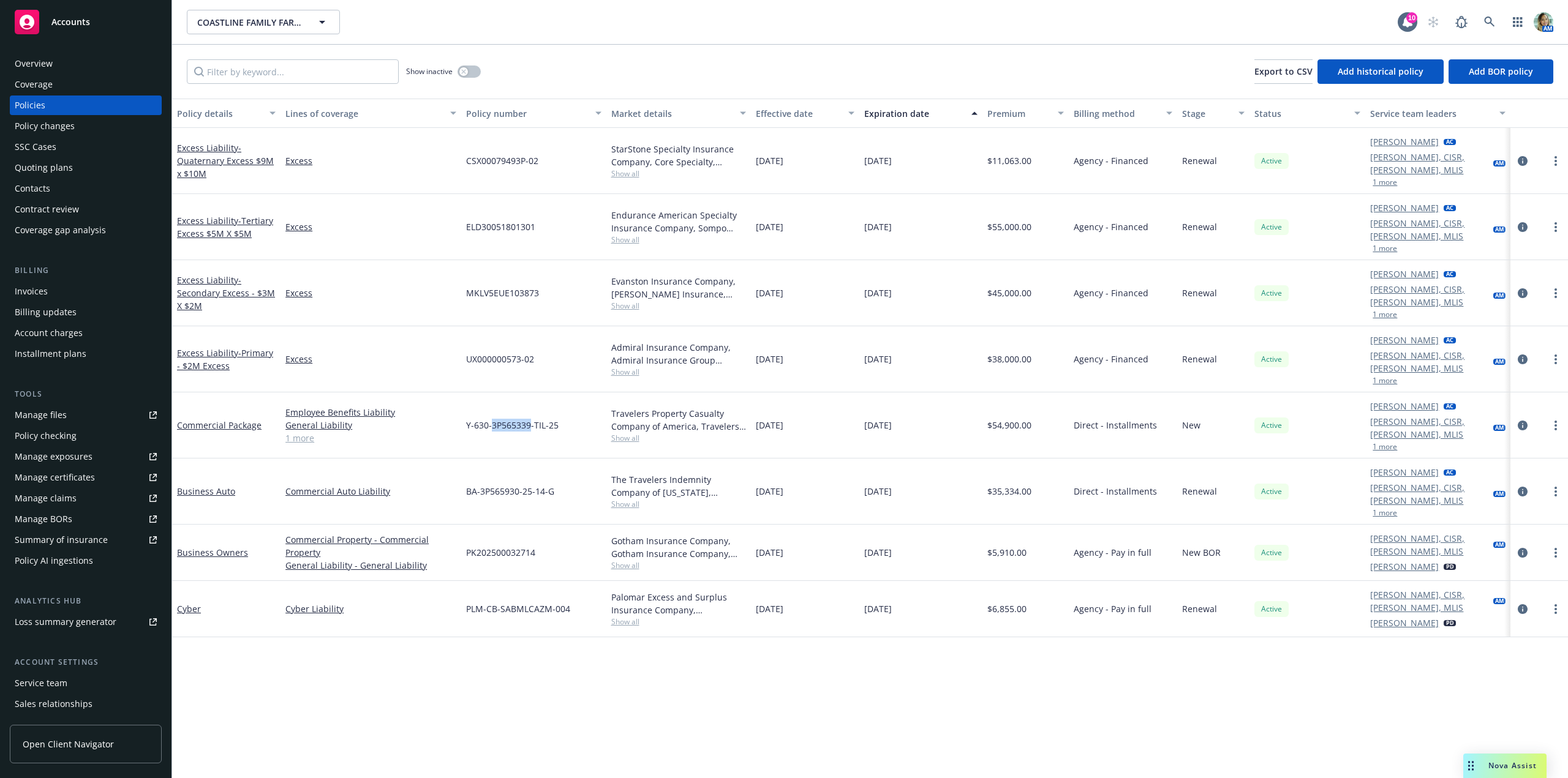
drag, startPoint x: 493, startPoint y: 371, endPoint x: 530, endPoint y: 376, distance: 37.3
click at [530, 392] on div "Y-630-3P565339-TIL-25" at bounding box center [534, 425] width 145 height 66
copy span "3P565339"
click at [66, 85] on div "Coverage" at bounding box center [86, 85] width 142 height 20
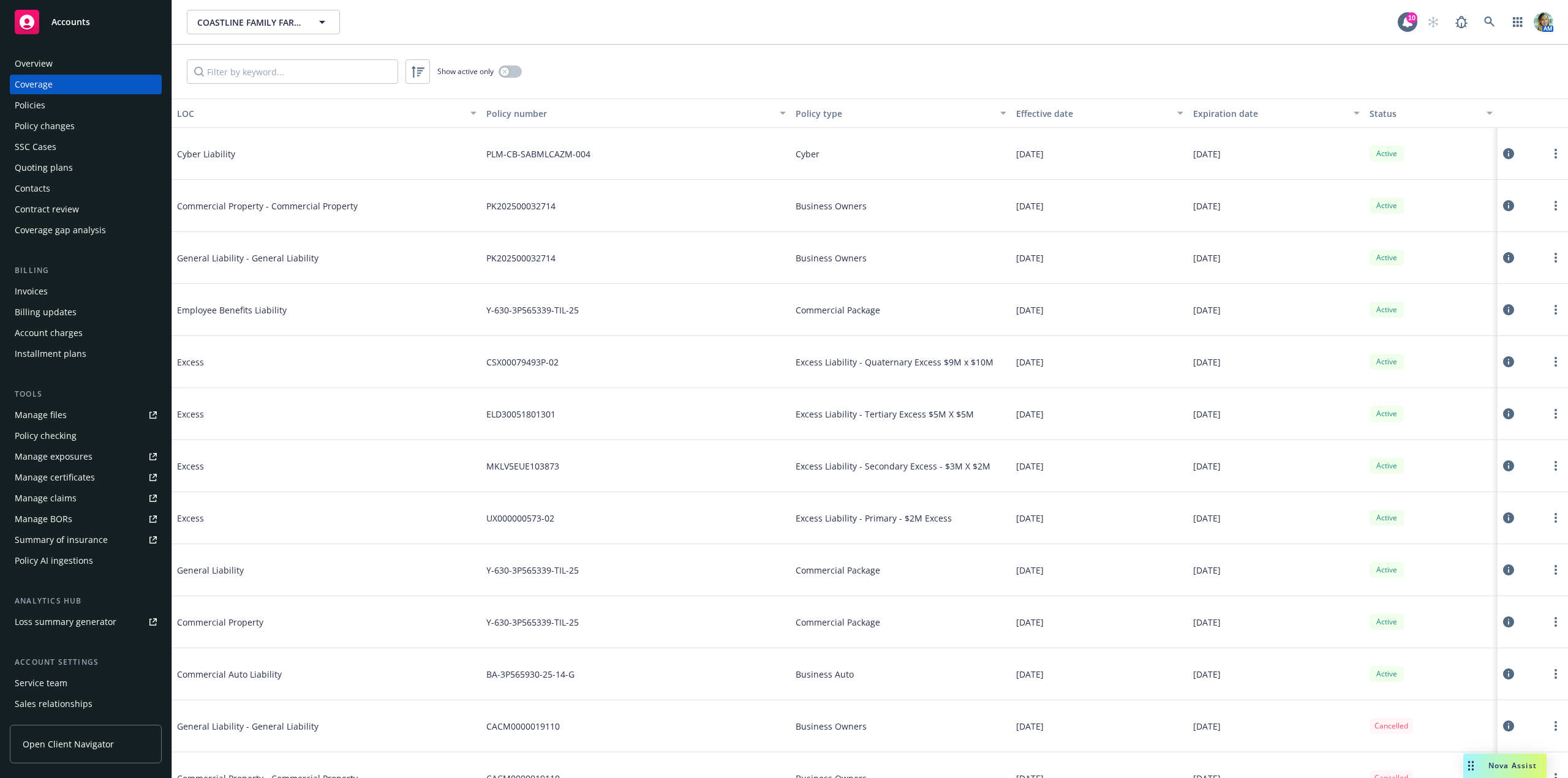
click at [61, 60] on div "Overview" at bounding box center [86, 64] width 142 height 20
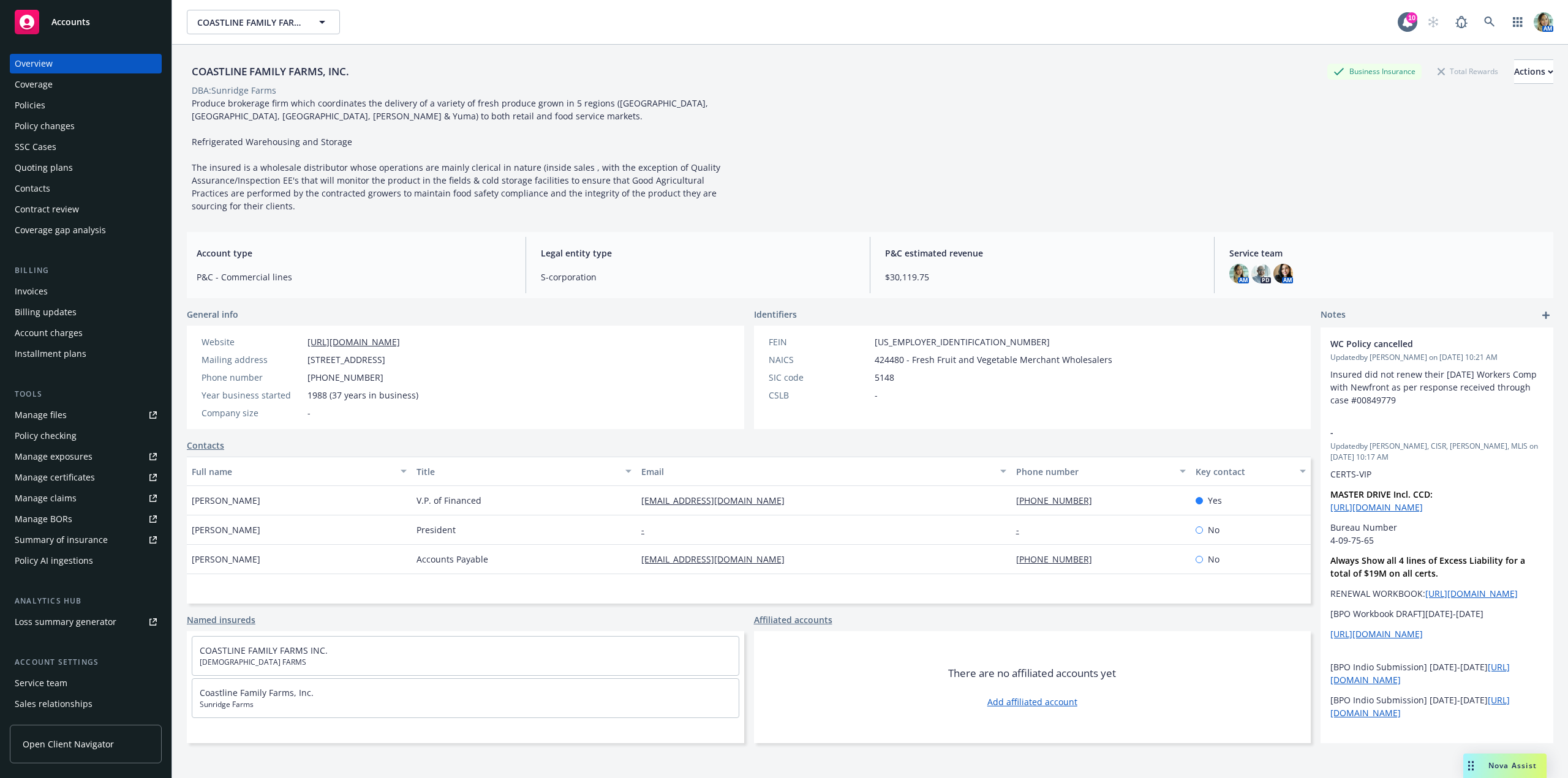
click at [72, 416] on link "Manage files" at bounding box center [86, 415] width 152 height 20
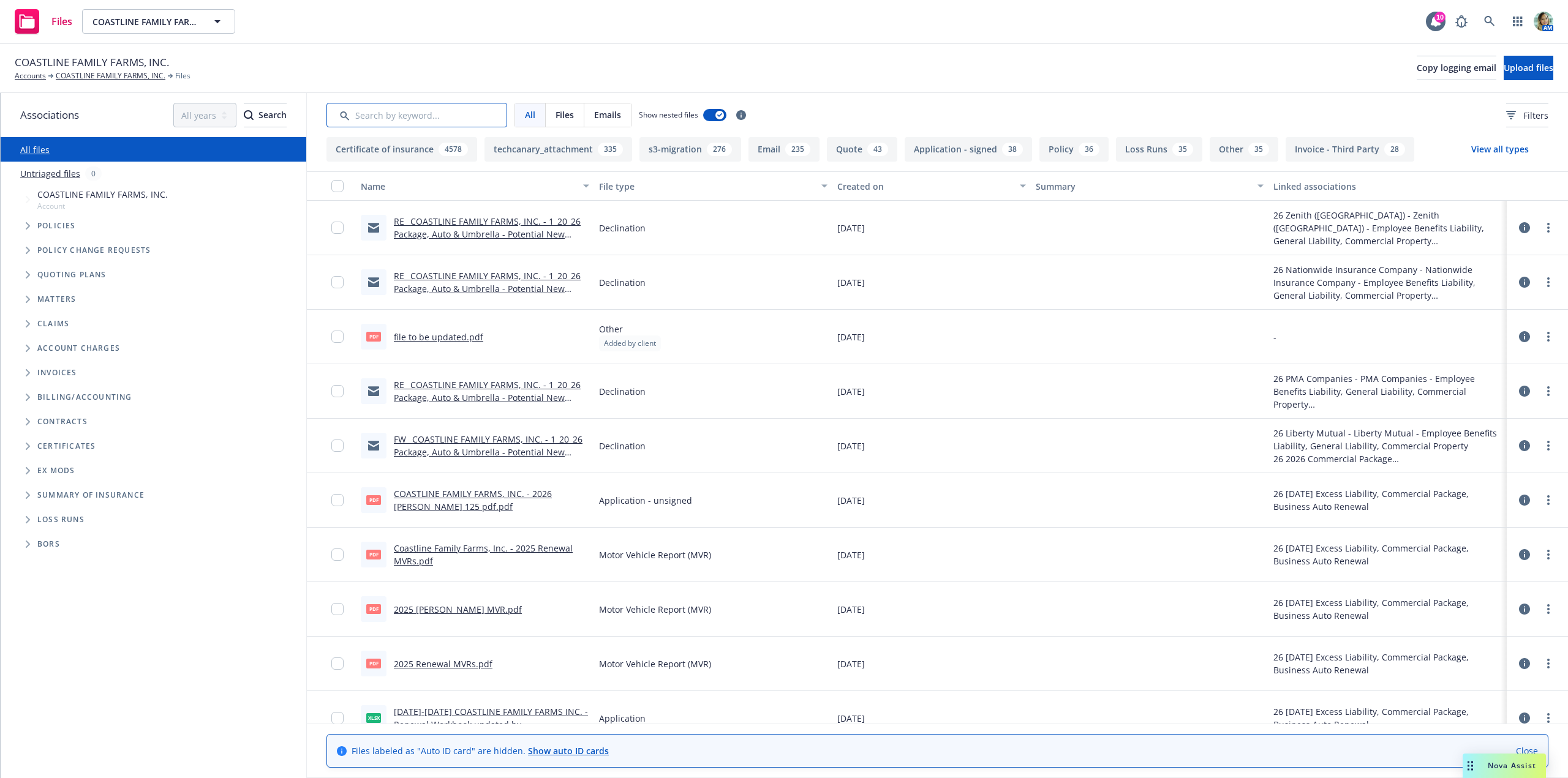
click at [388, 112] on input "Search by keyword..." at bounding box center [416, 114] width 180 height 25
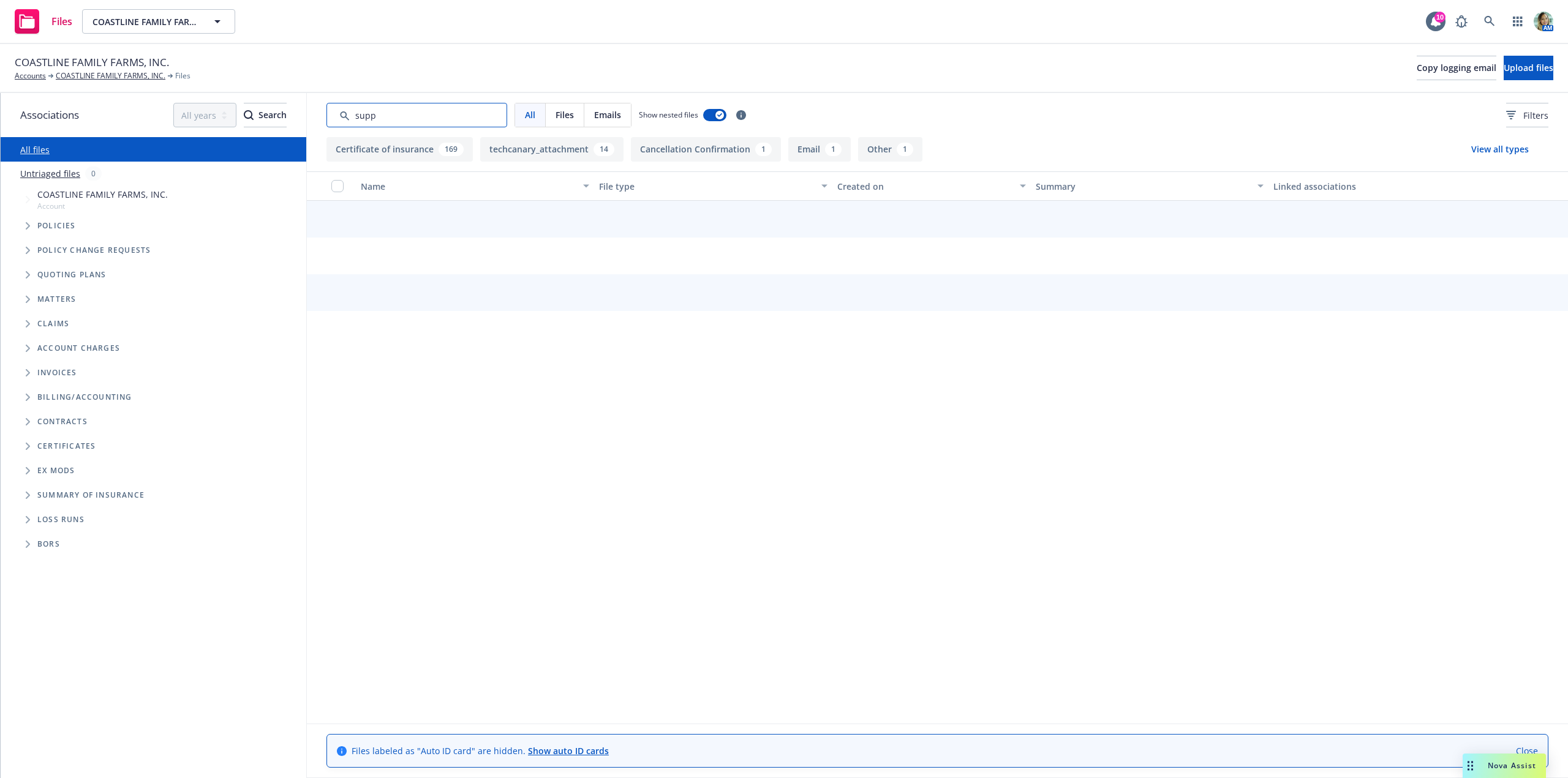
type input "supp"
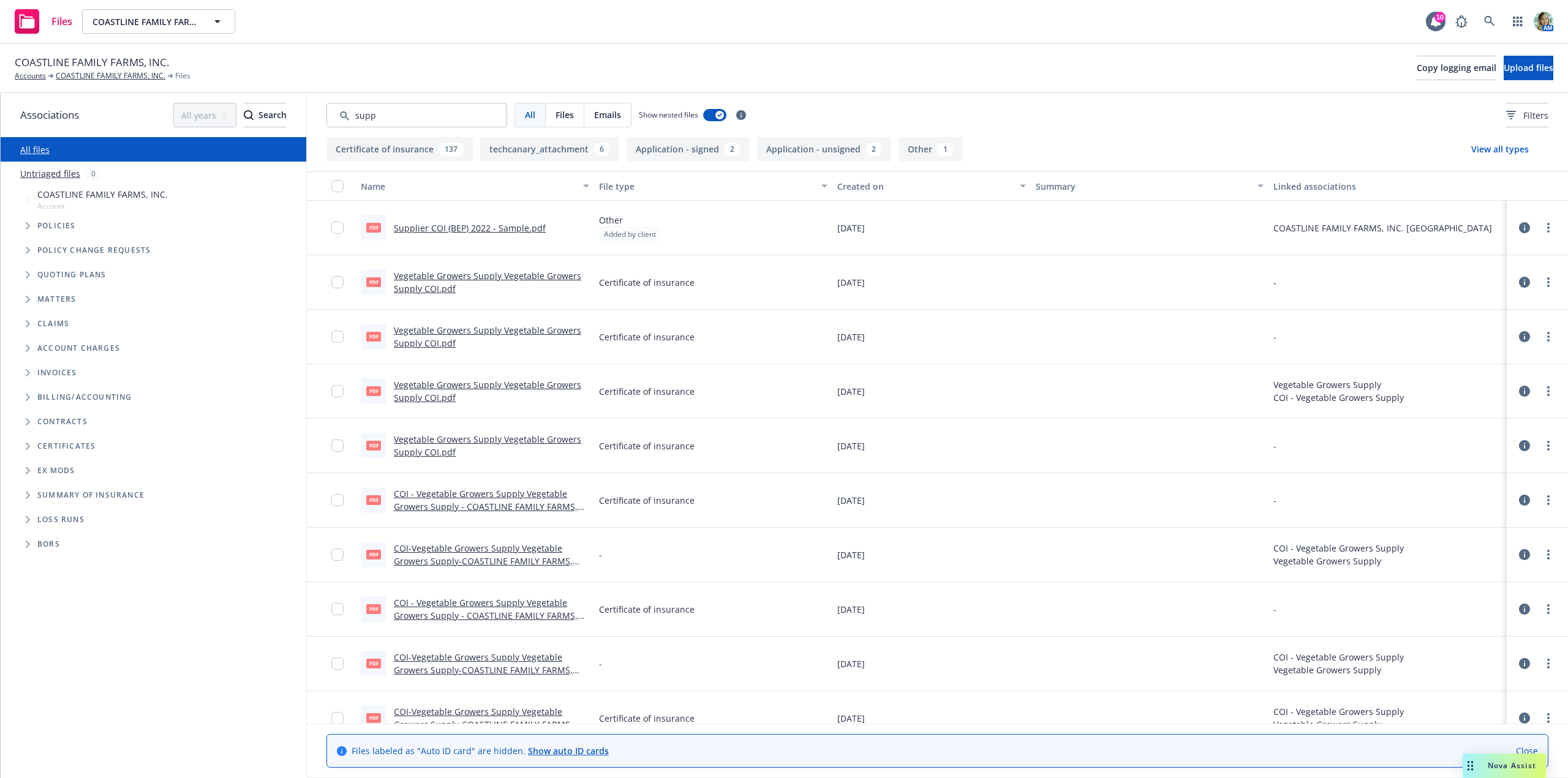
click at [676, 149] on button "Application - signed 2" at bounding box center [687, 149] width 123 height 25
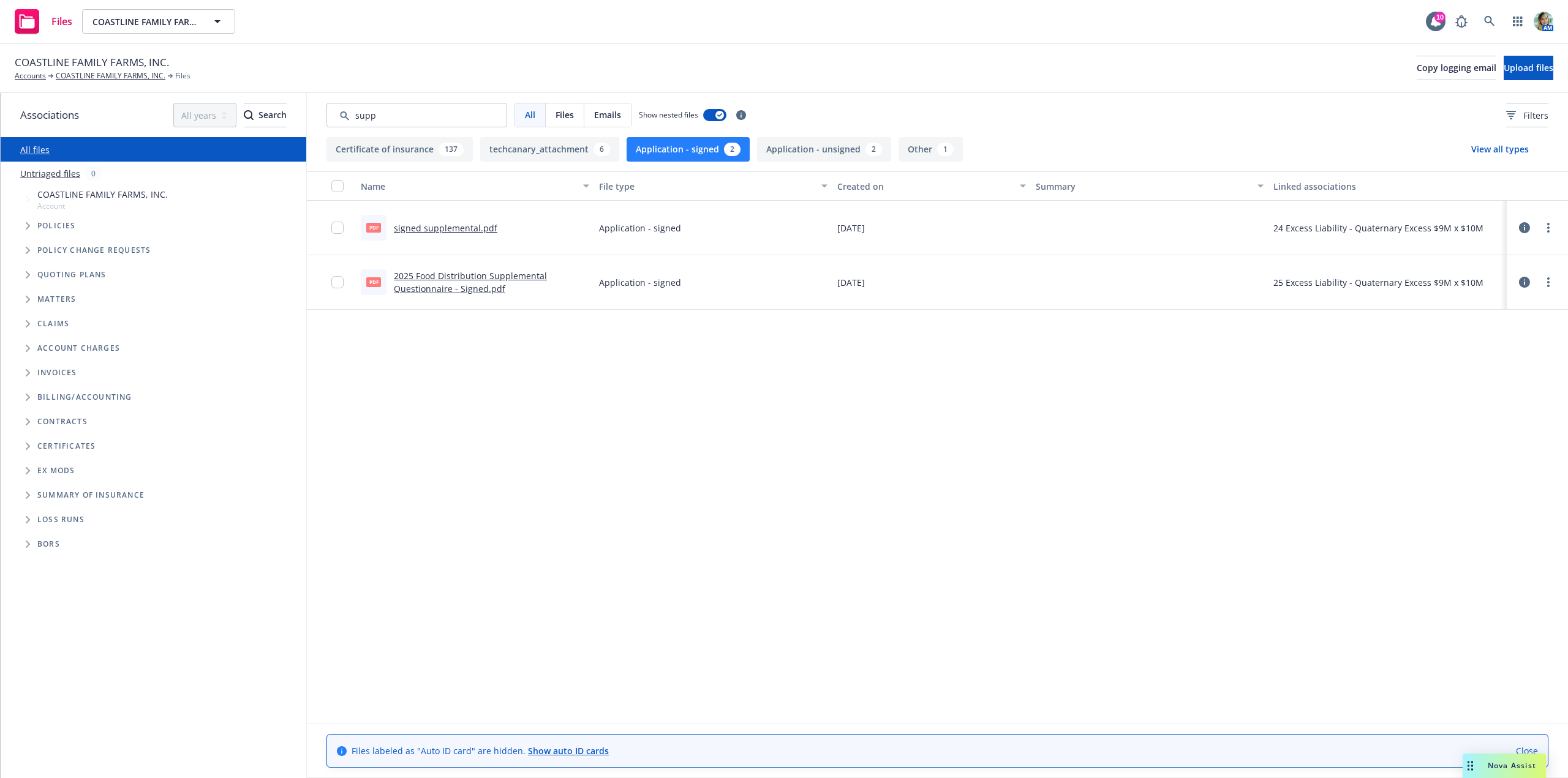
click at [814, 151] on button "Application - unsigned 2" at bounding box center [824, 149] width 134 height 25
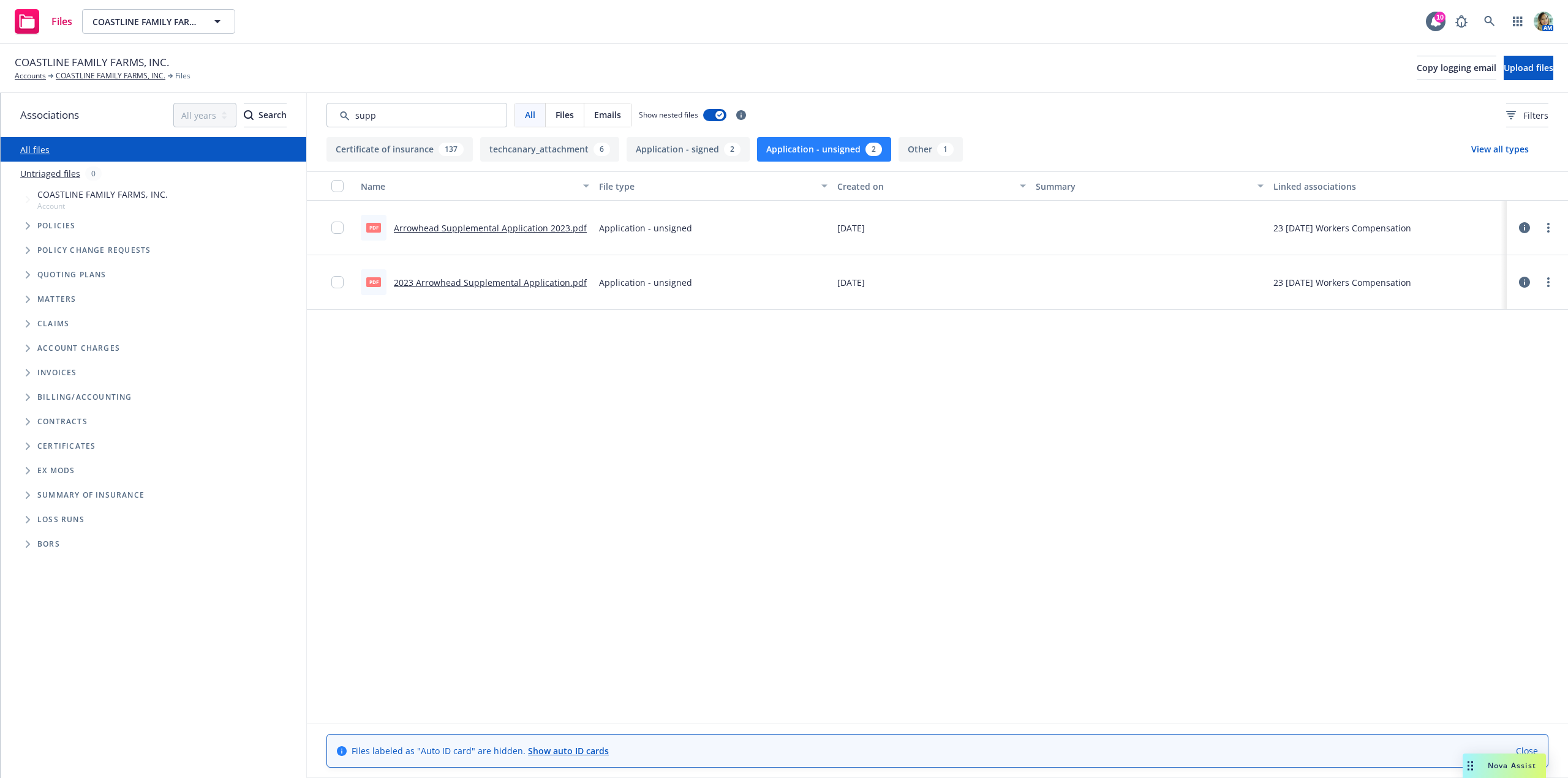
click at [667, 156] on button "Application - signed 2" at bounding box center [687, 149] width 123 height 25
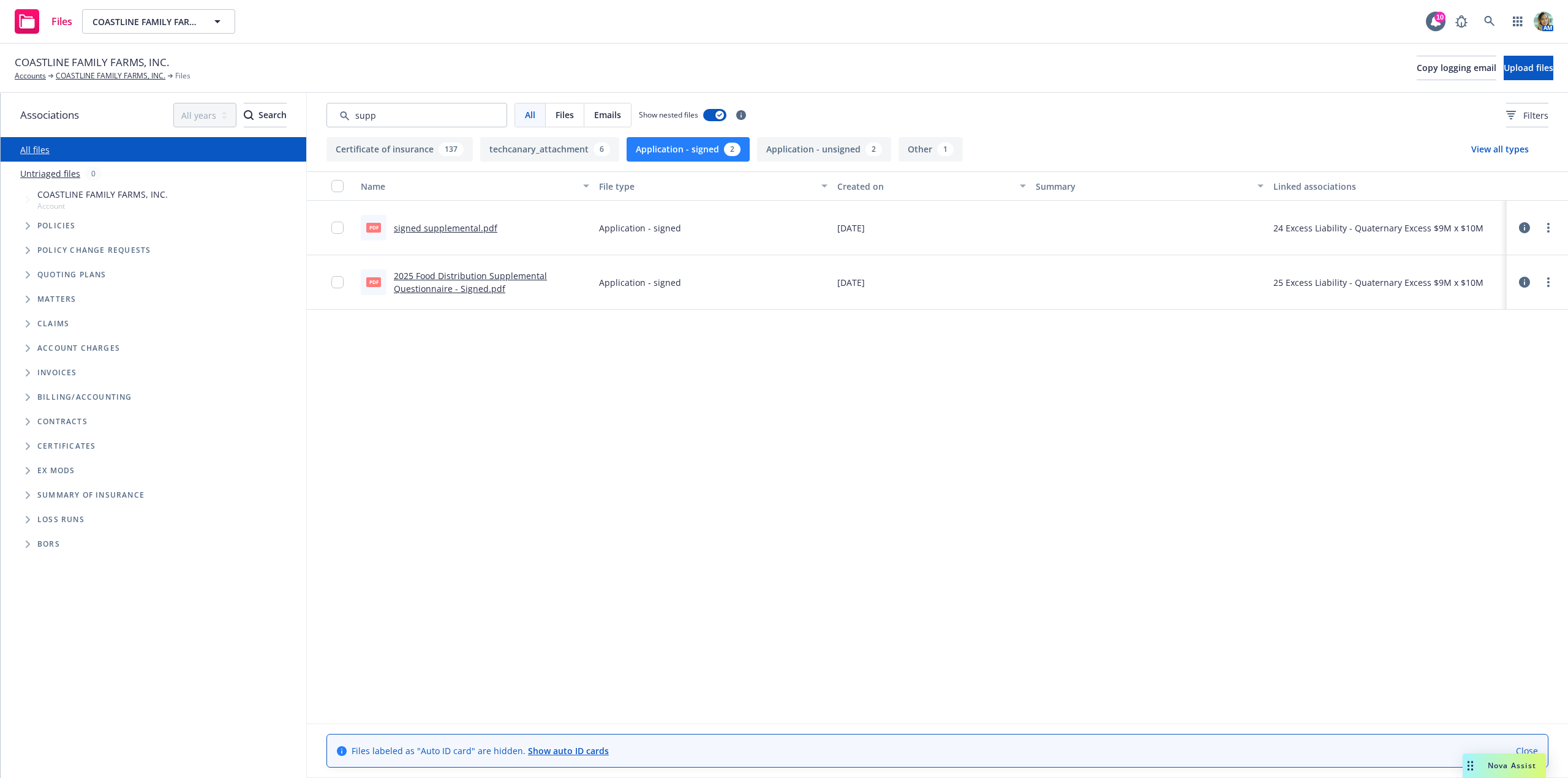
click at [445, 230] on link "signed supplemental.pdf" at bounding box center [445, 228] width 104 height 12
click at [469, 275] on link "2025 Food Distribution Supplemental Questionnaire - Signed.pdf" at bounding box center [469, 282] width 153 height 25
click at [471, 273] on link "2025 Food Distribution Supplemental Questionnaire - Signed.pdf" at bounding box center [469, 282] width 153 height 25
